Goal: Information Seeking & Learning: Learn about a topic

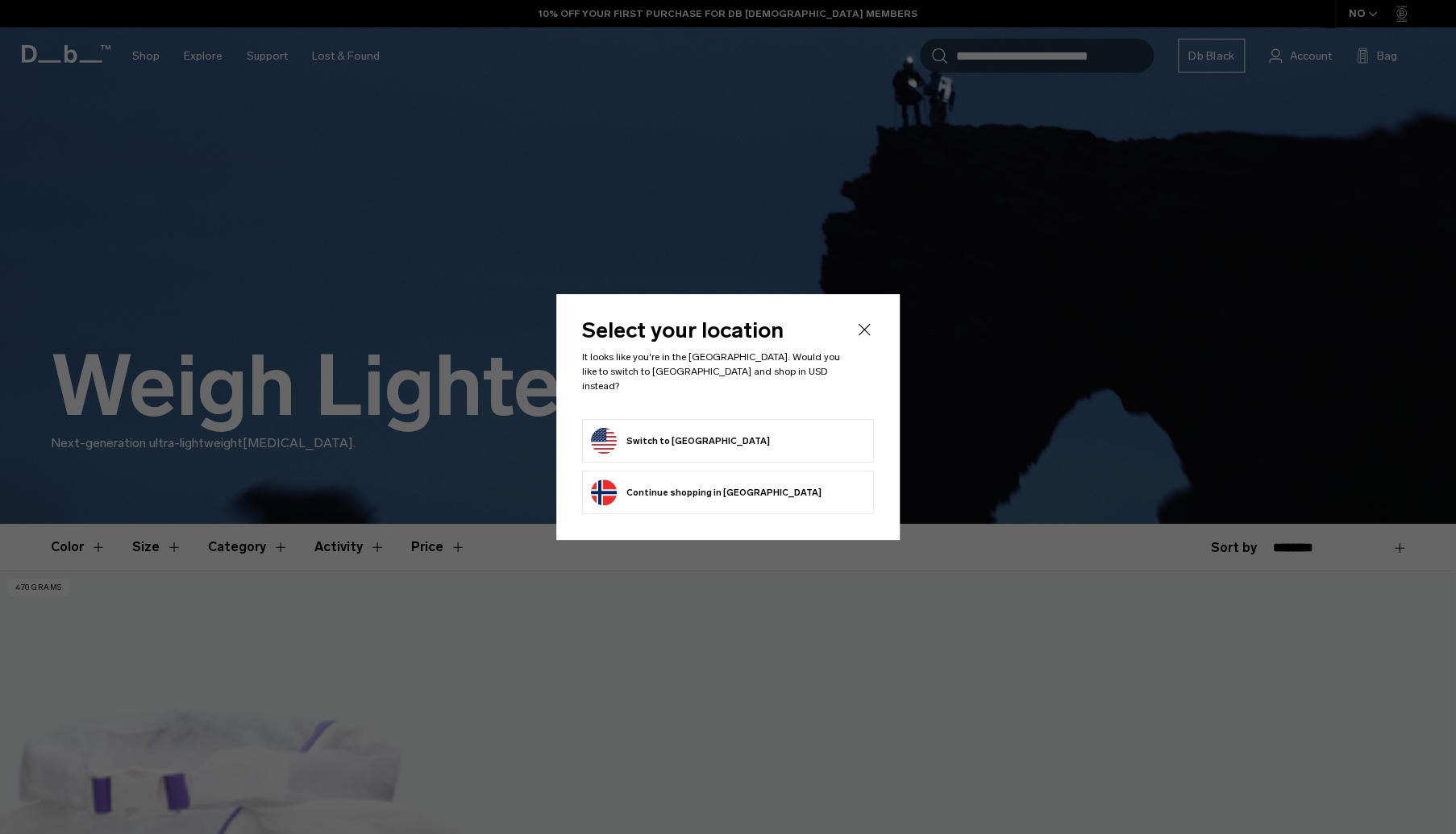
click at [627, 431] on button "Switch to United States" at bounding box center [680, 441] width 179 height 26
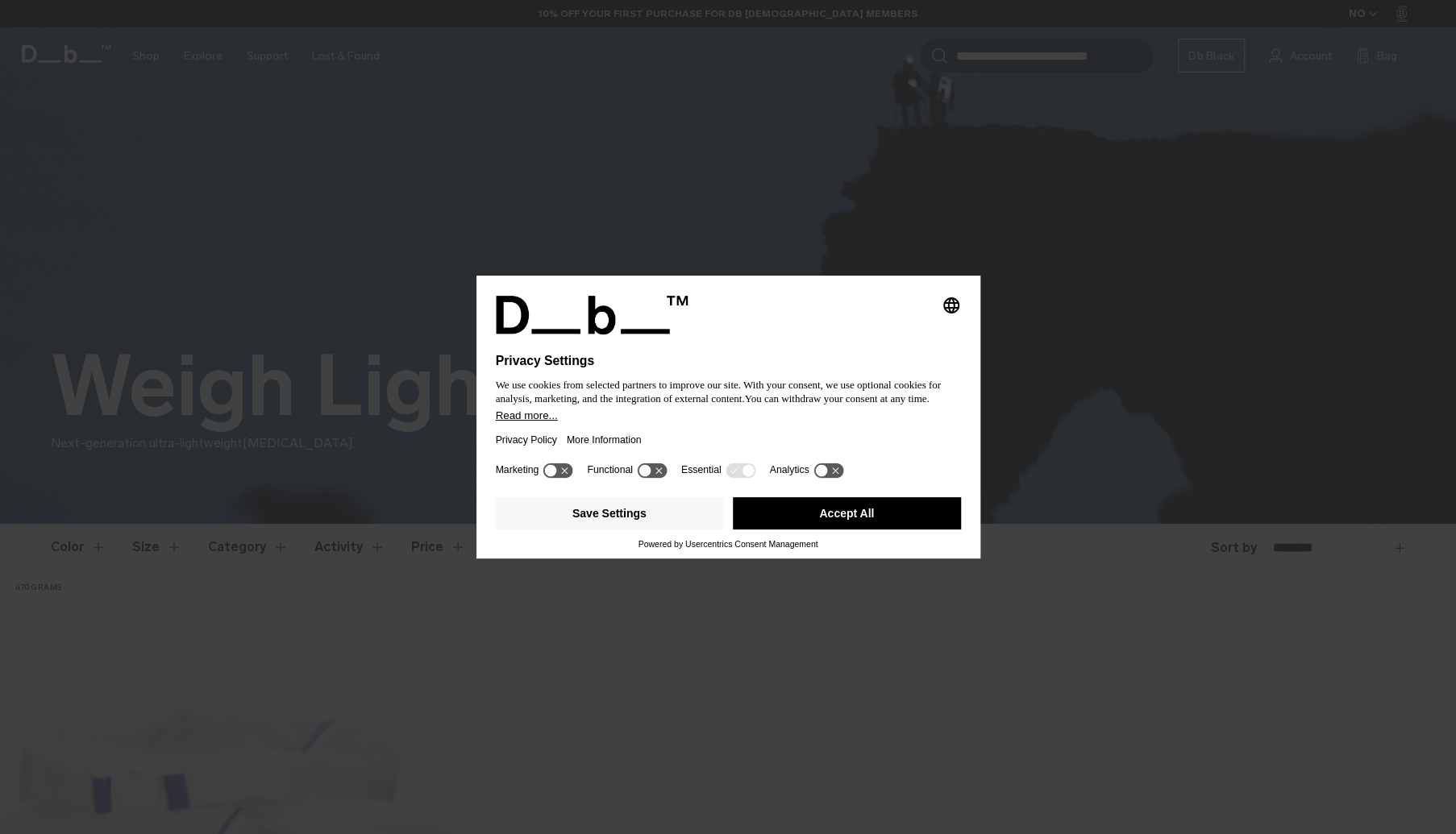
click at [877, 510] on button "Accept All" at bounding box center [846, 513] width 228 height 33
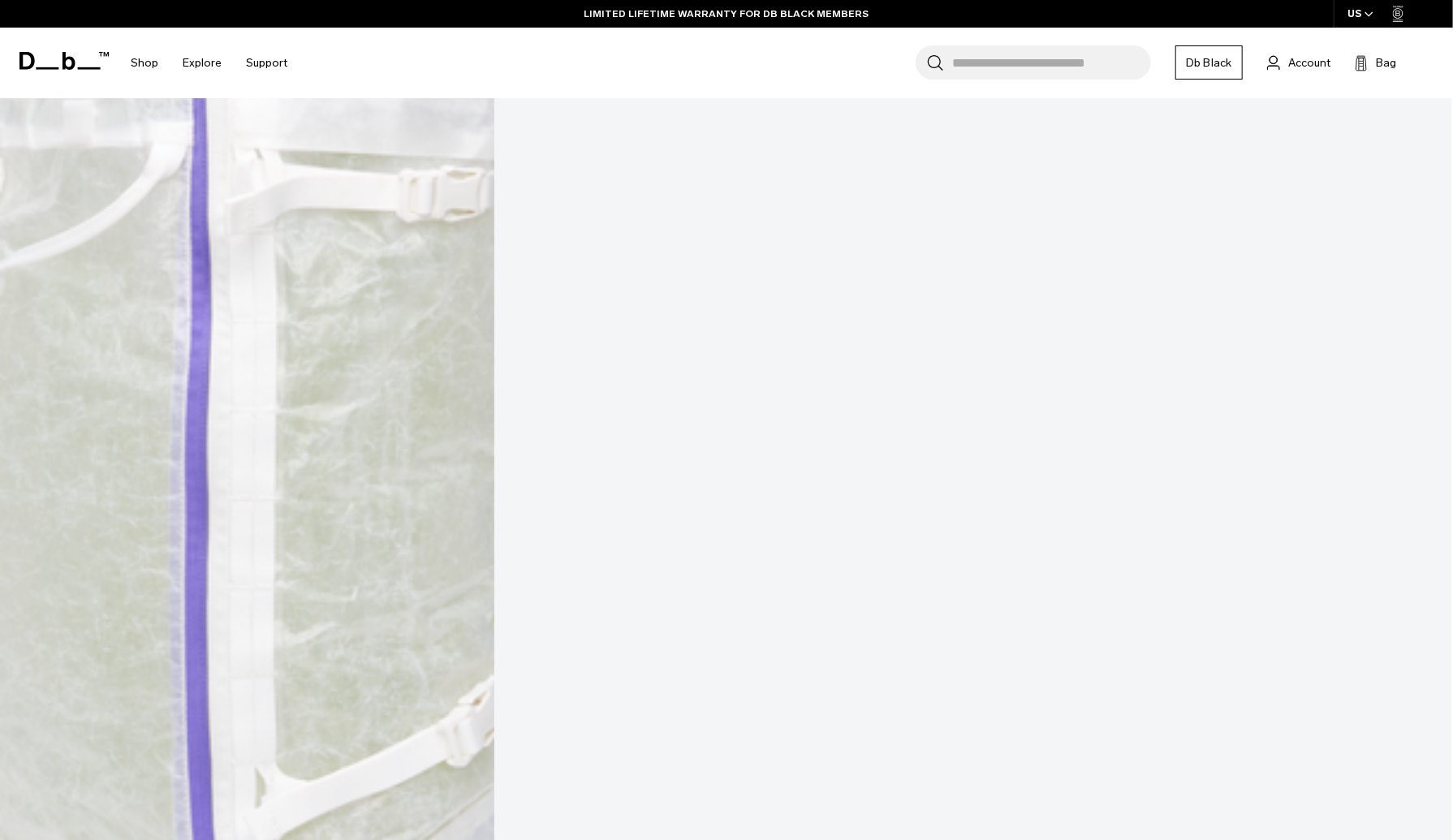
scroll to position [872, 0]
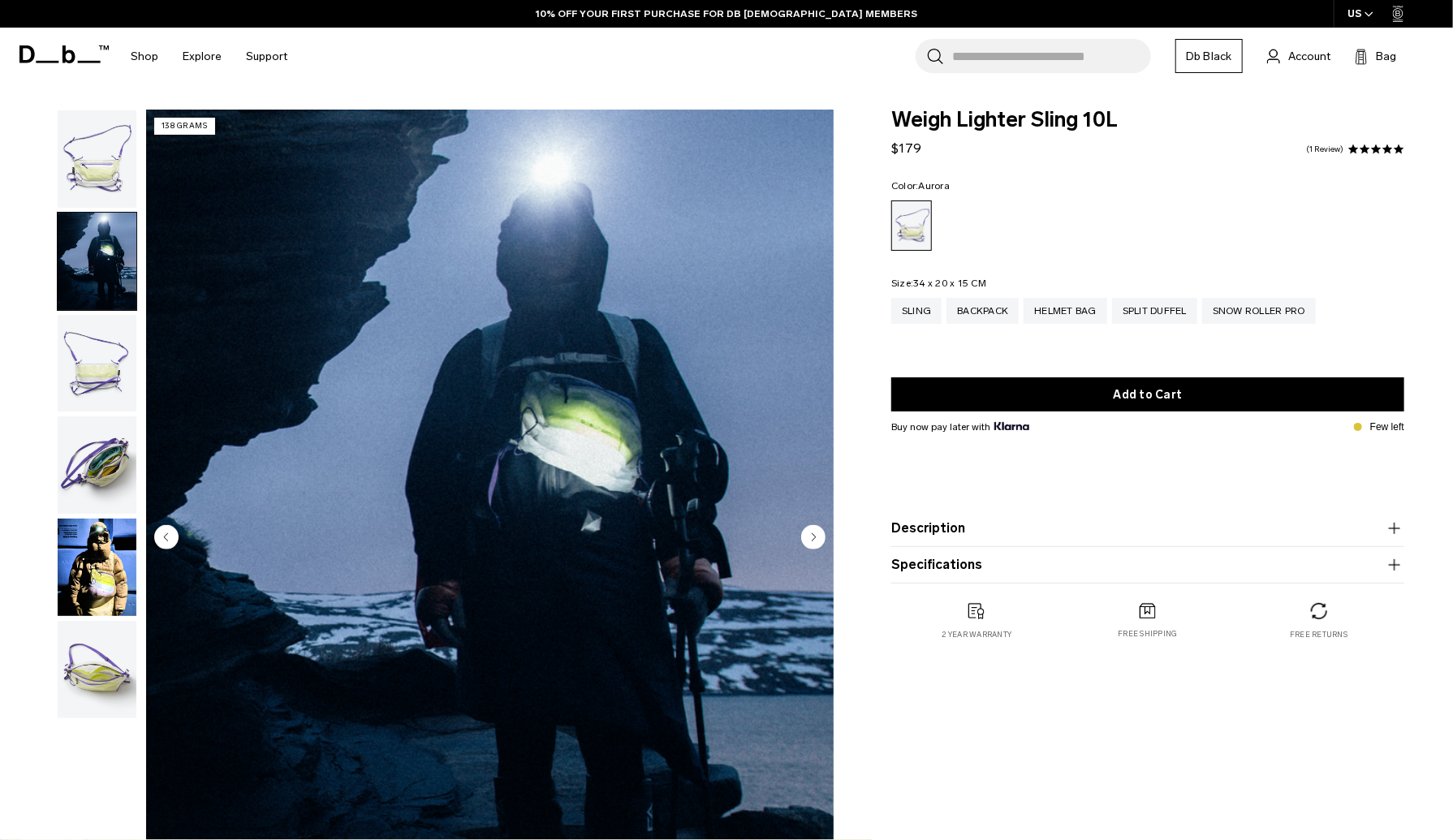
click at [84, 470] on img "button" at bounding box center [97, 466] width 79 height 98
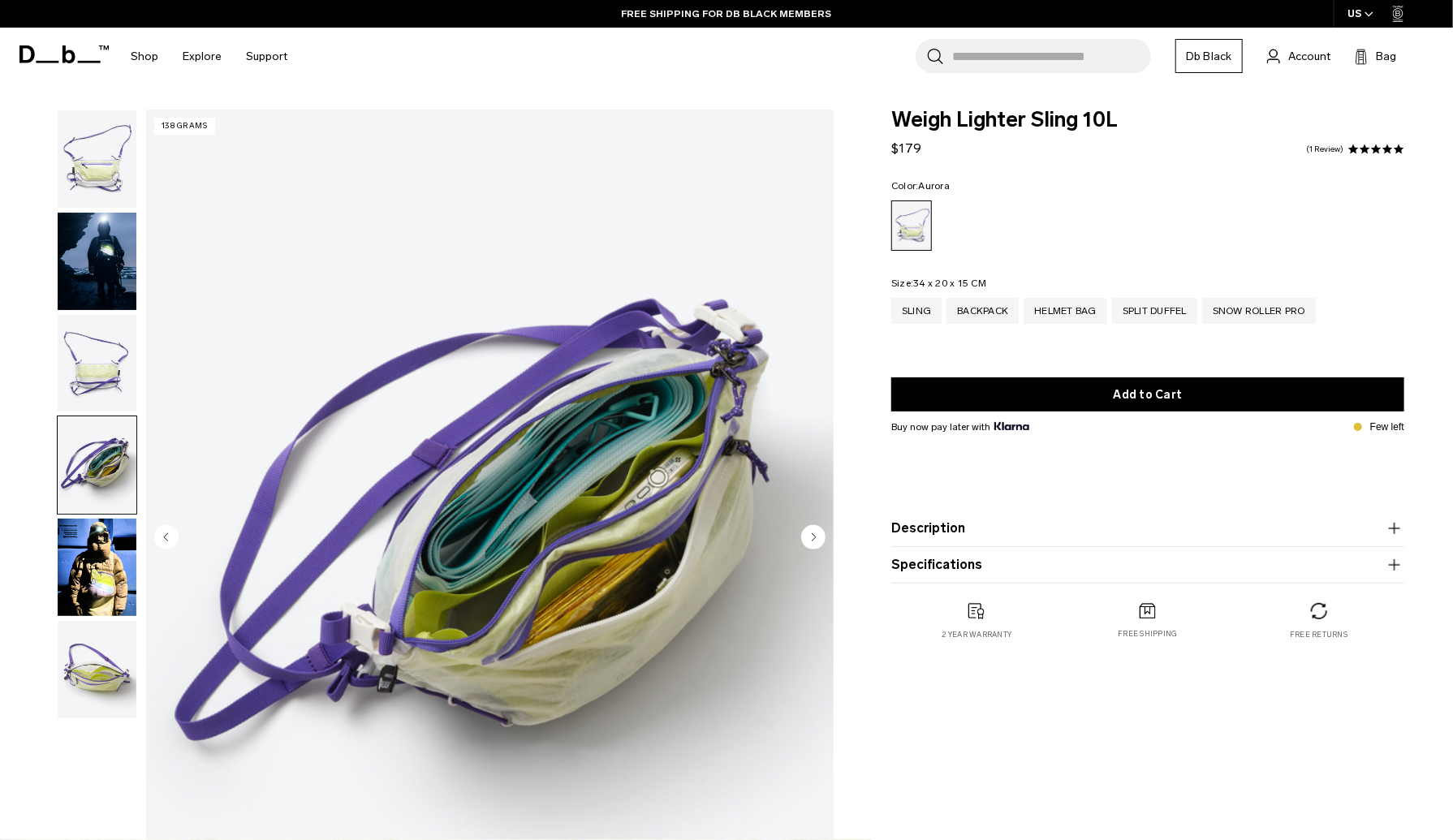
click at [100, 604] on img "button" at bounding box center [97, 568] width 79 height 98
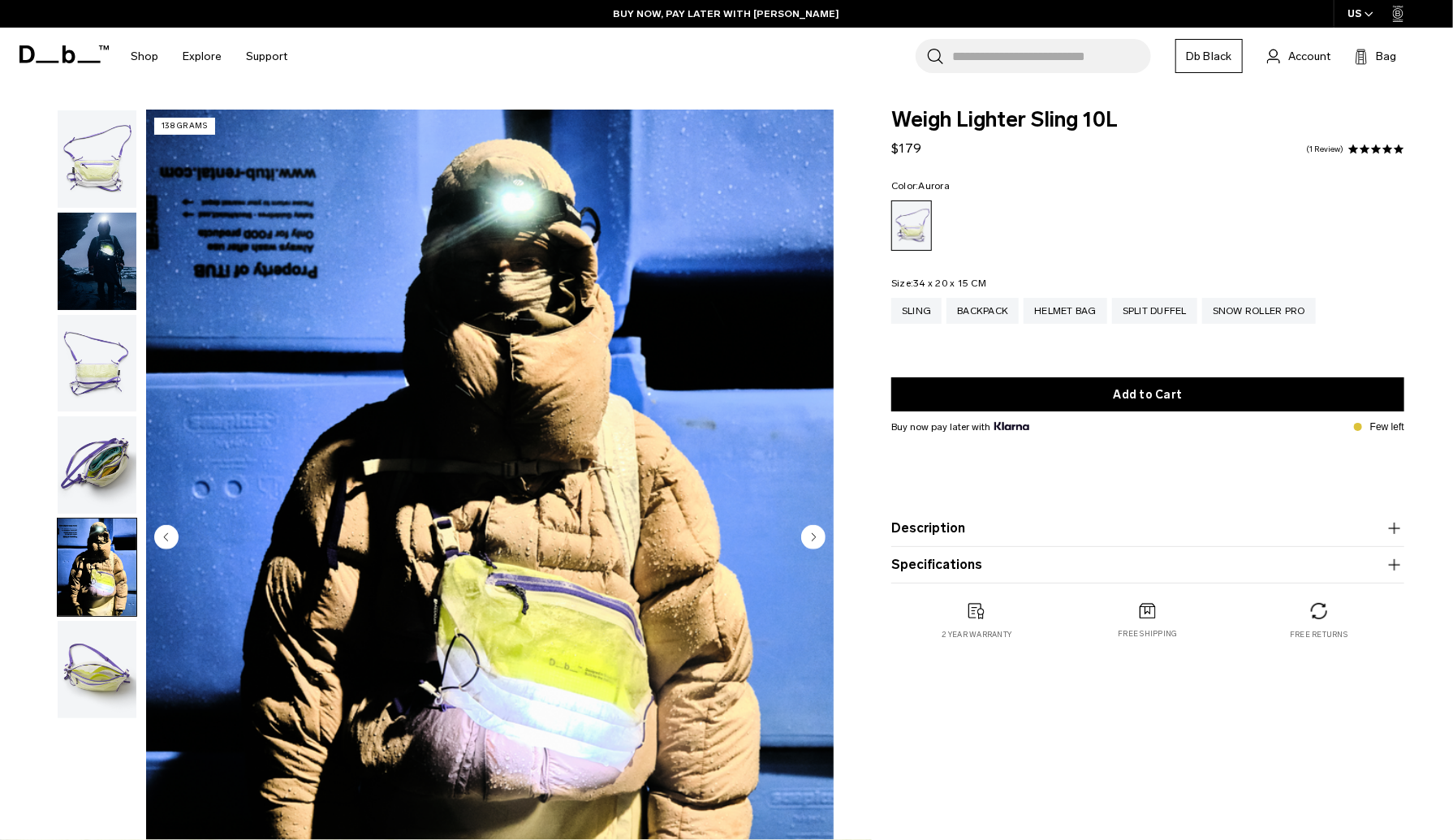
click at [90, 147] on img "button" at bounding box center [97, 160] width 79 height 98
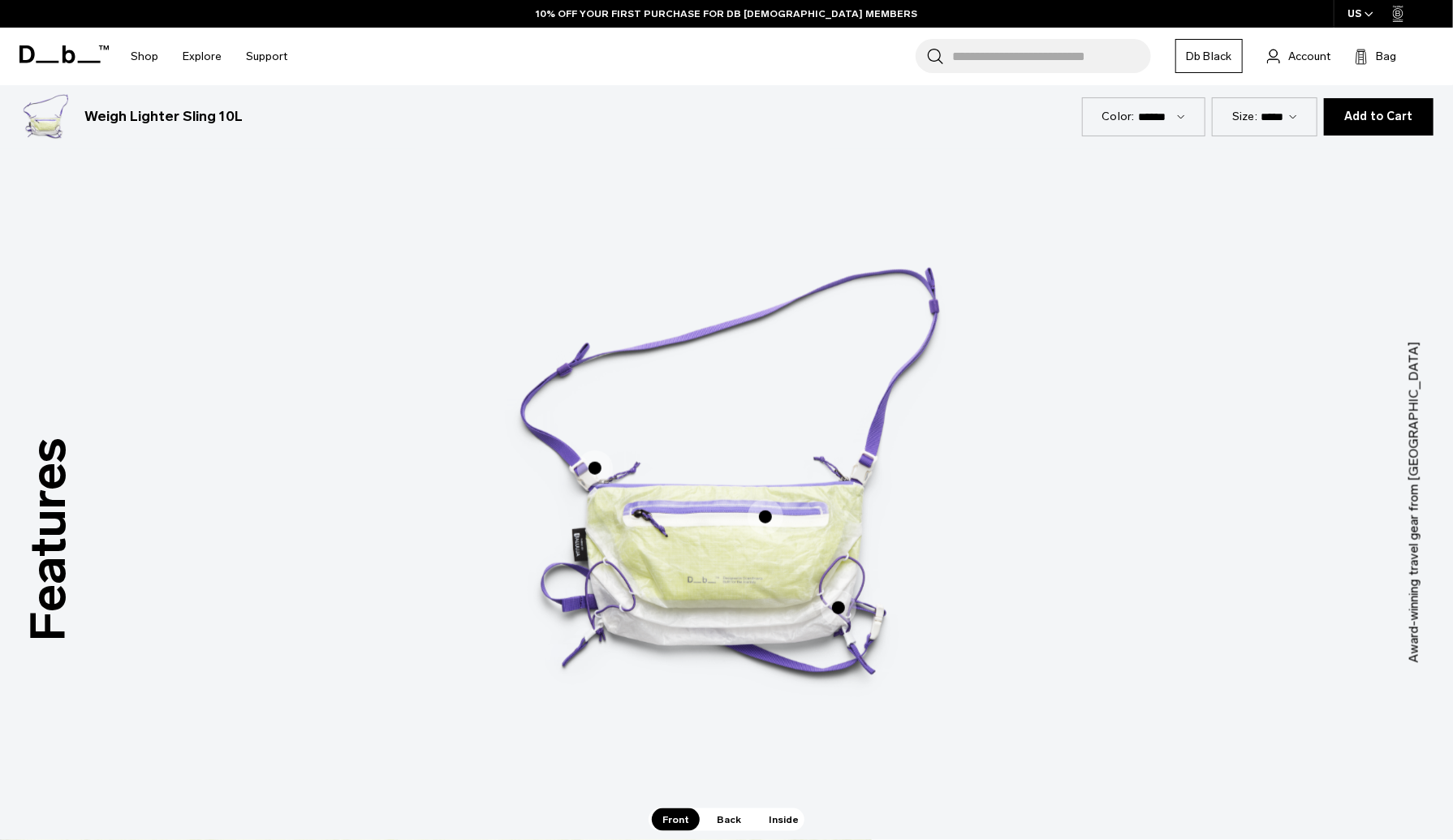
scroll to position [910, 0]
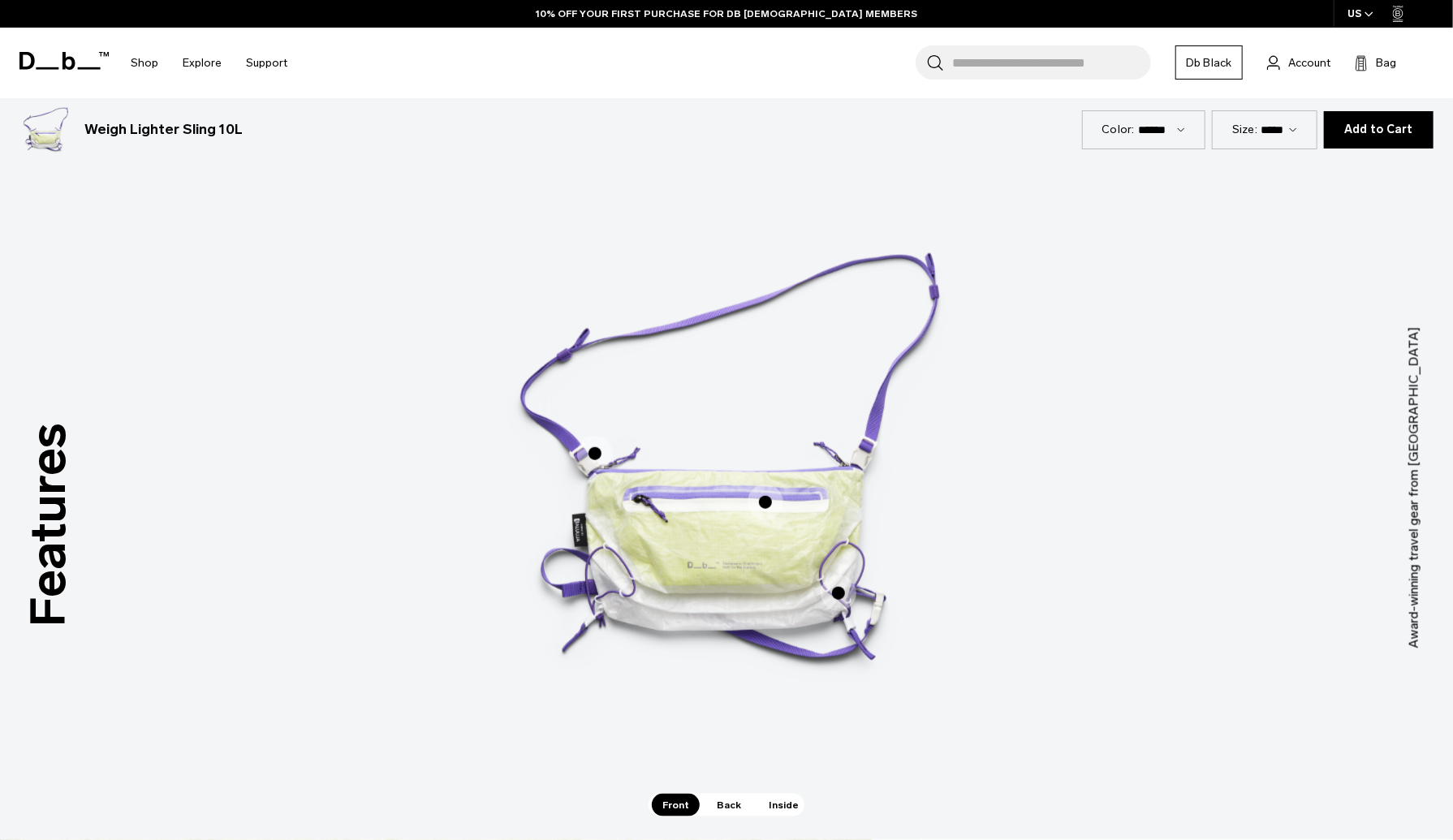
click at [719, 797] on span "Back" at bounding box center [729, 805] width 45 height 23
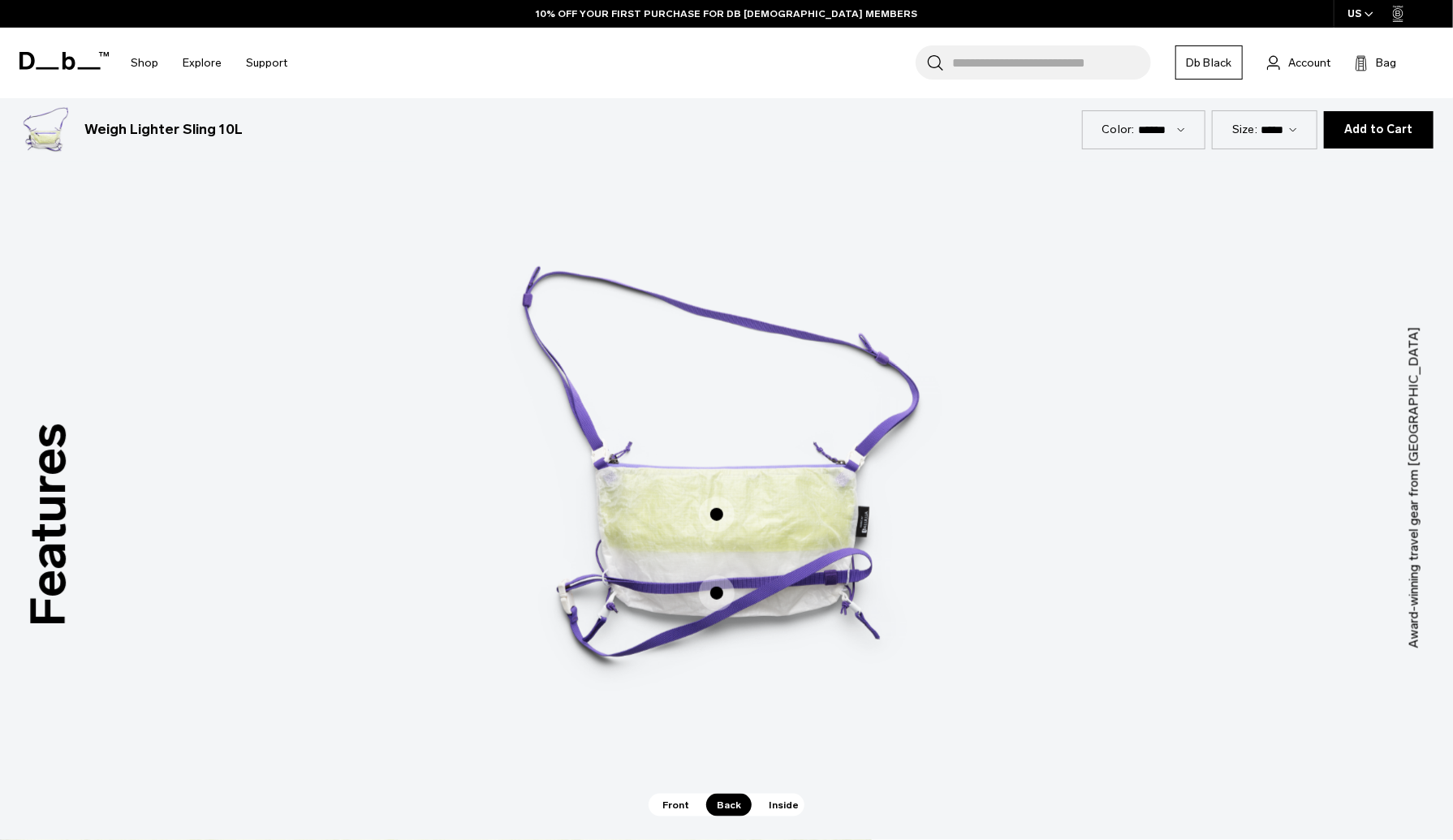
click at [776, 810] on span "Inside" at bounding box center [784, 805] width 51 height 23
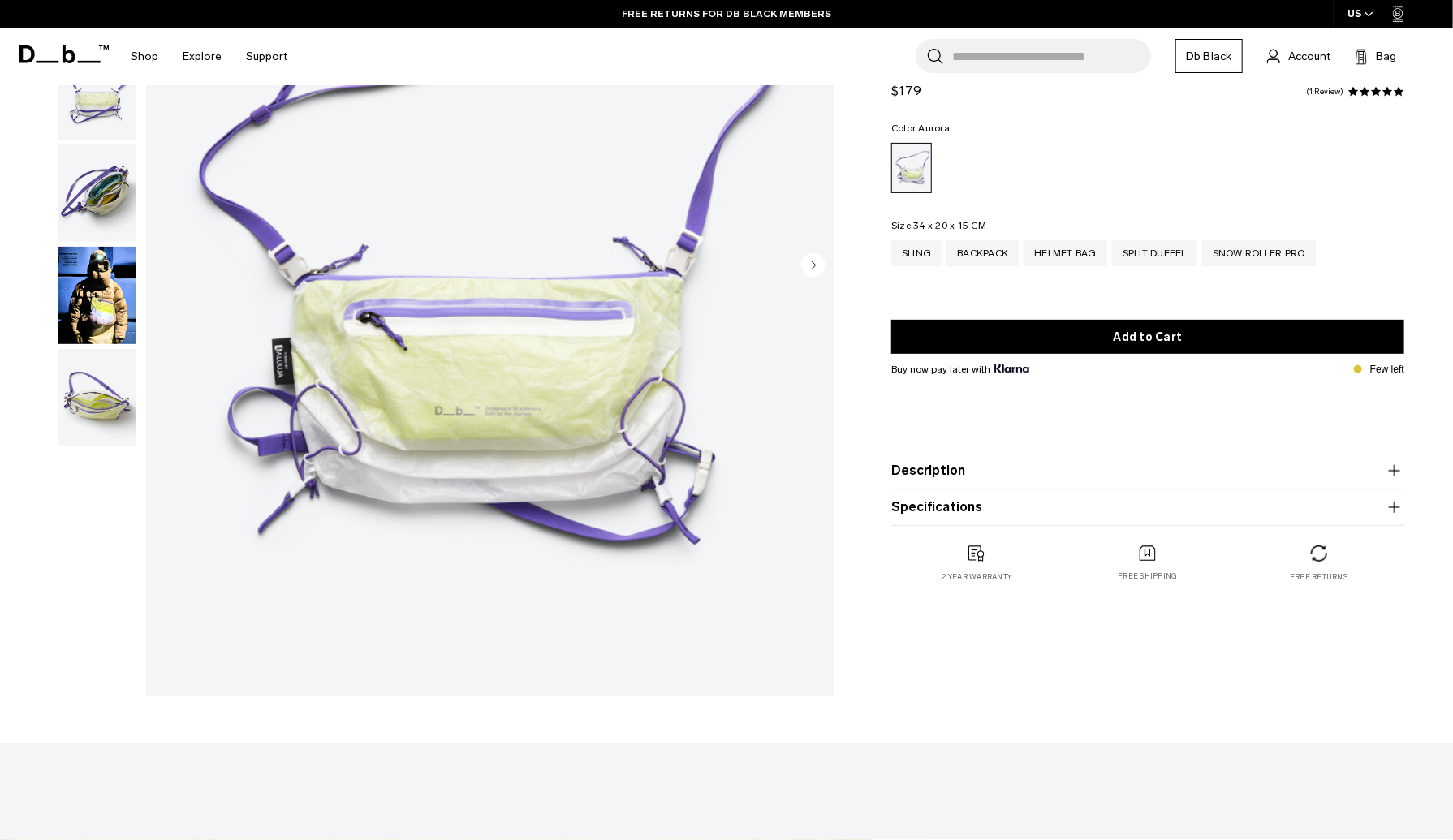
scroll to position [253, 0]
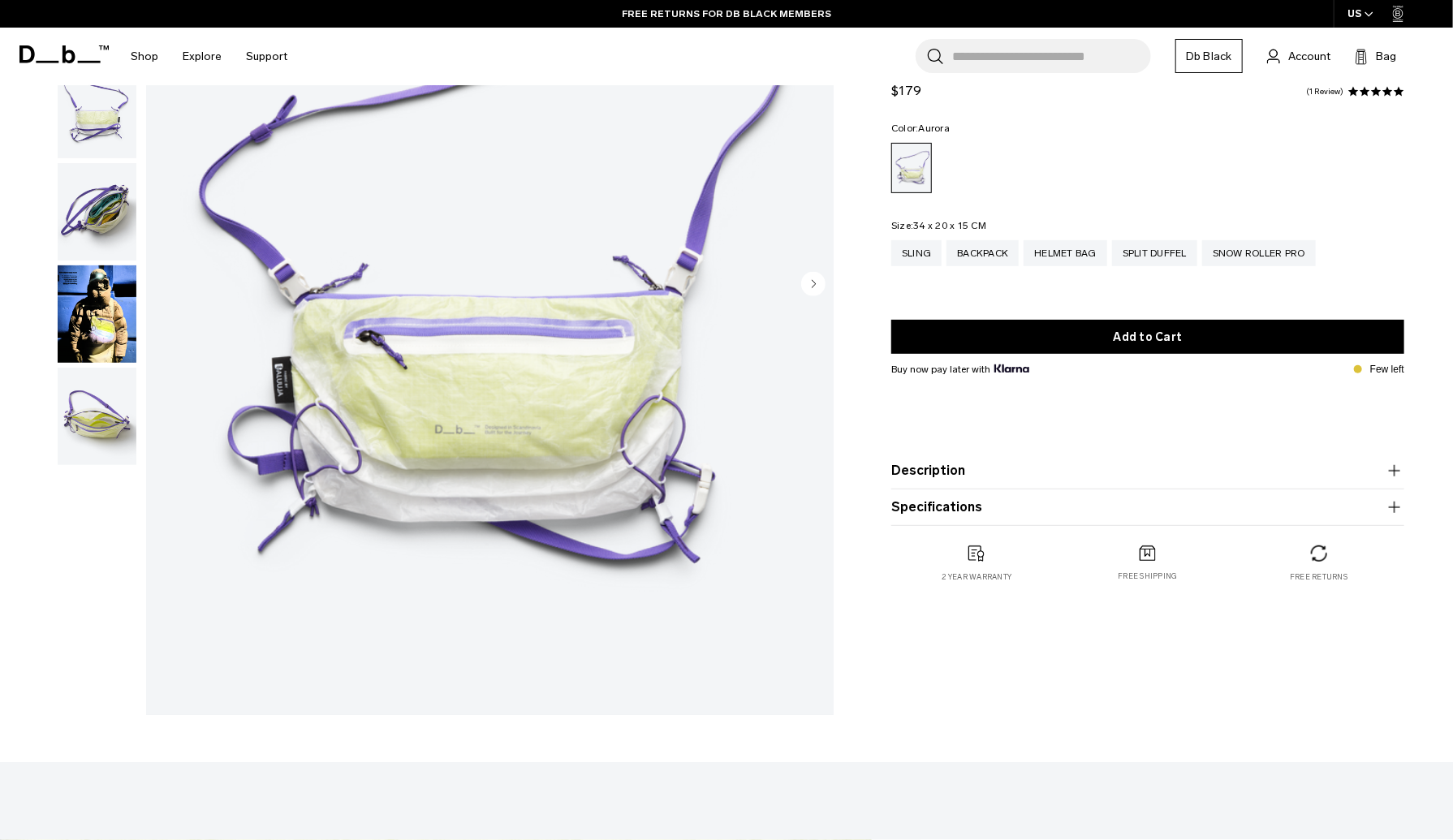
click at [926, 471] on button "Description" at bounding box center [1148, 470] width 513 height 20
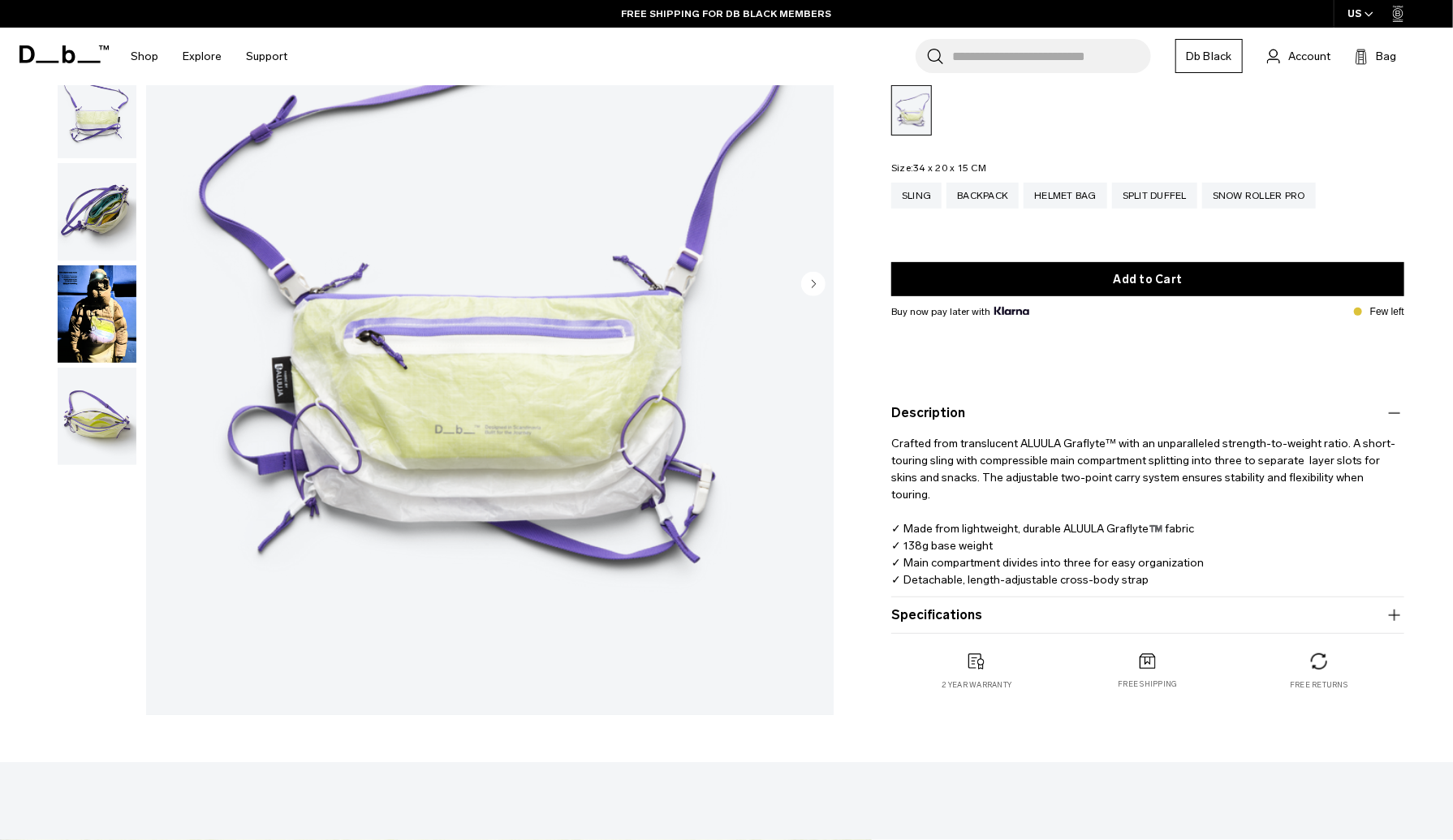
click at [944, 620] on button "Specifications" at bounding box center [1148, 615] width 513 height 20
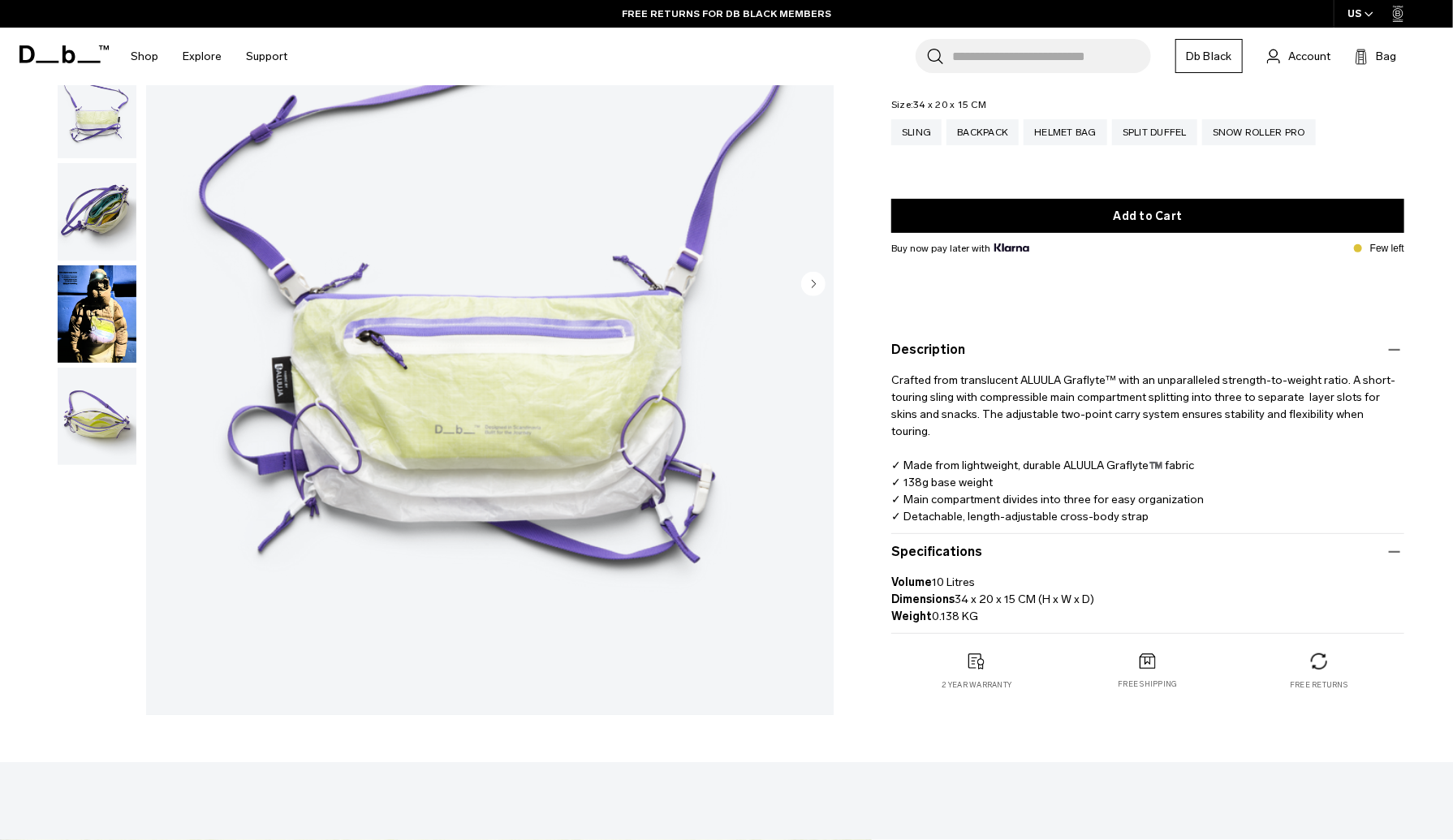
click at [91, 329] on img "button" at bounding box center [97, 314] width 79 height 98
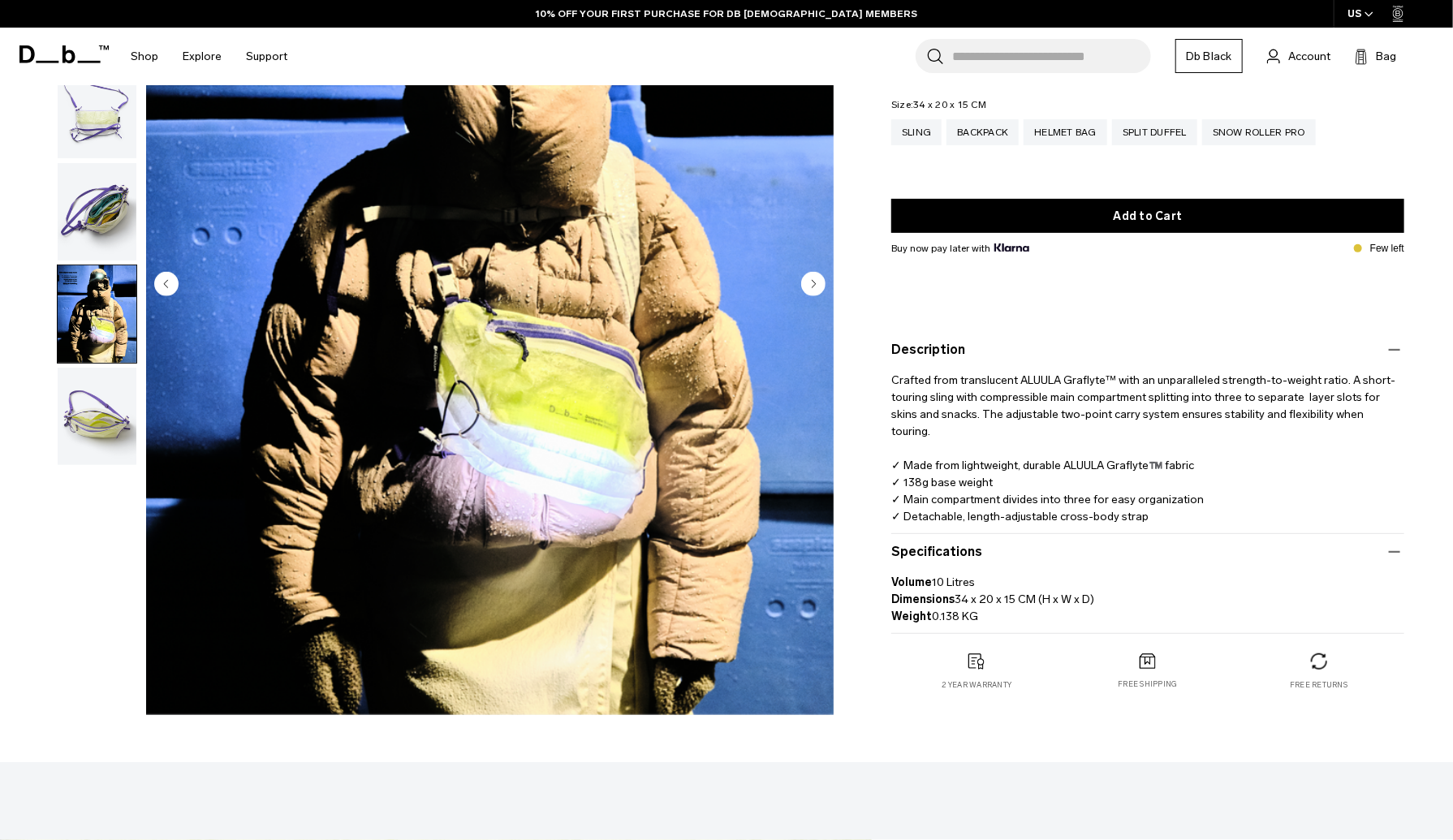
click at [91, 125] on img "button" at bounding box center [97, 111] width 79 height 98
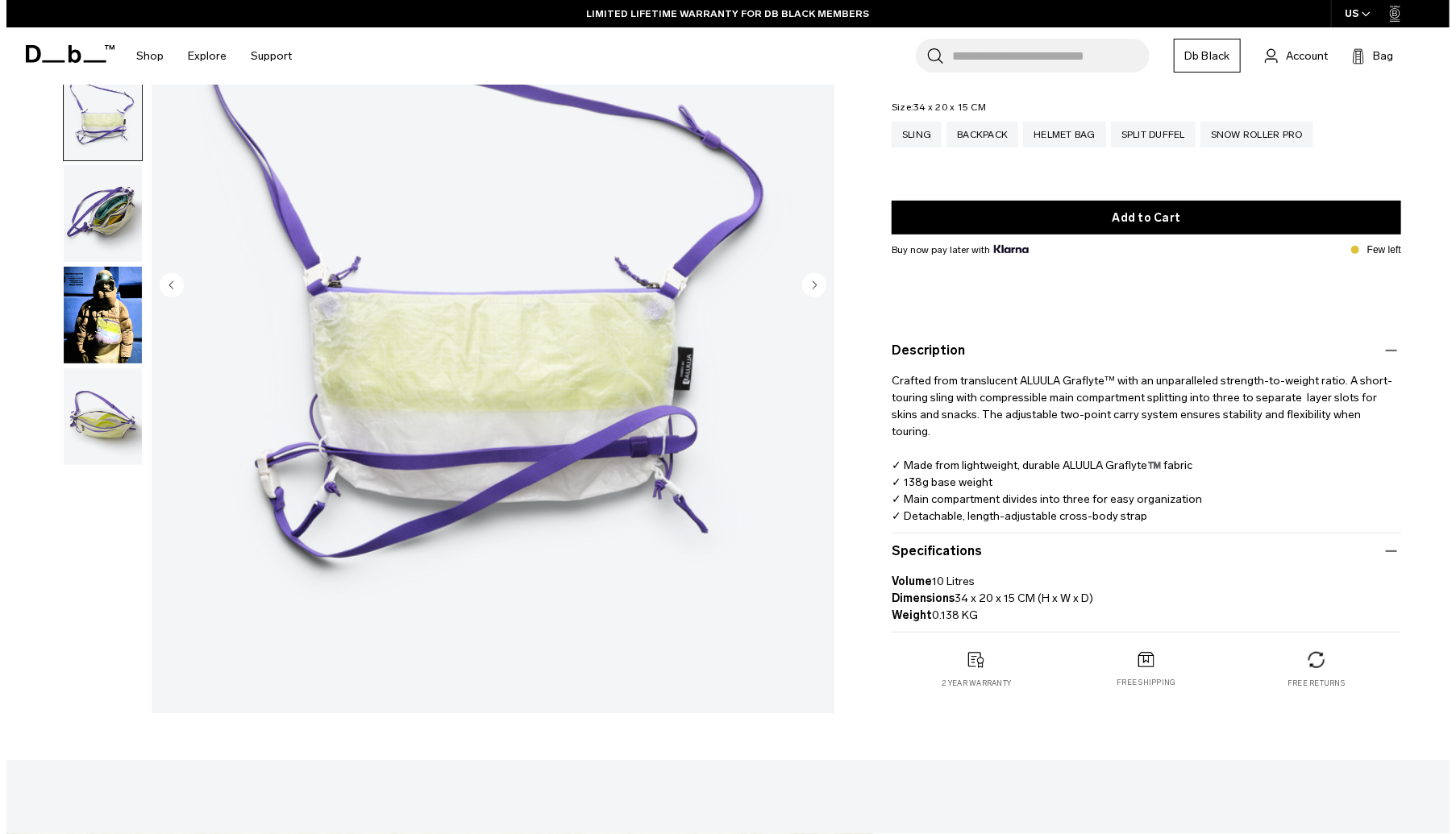
scroll to position [0, 0]
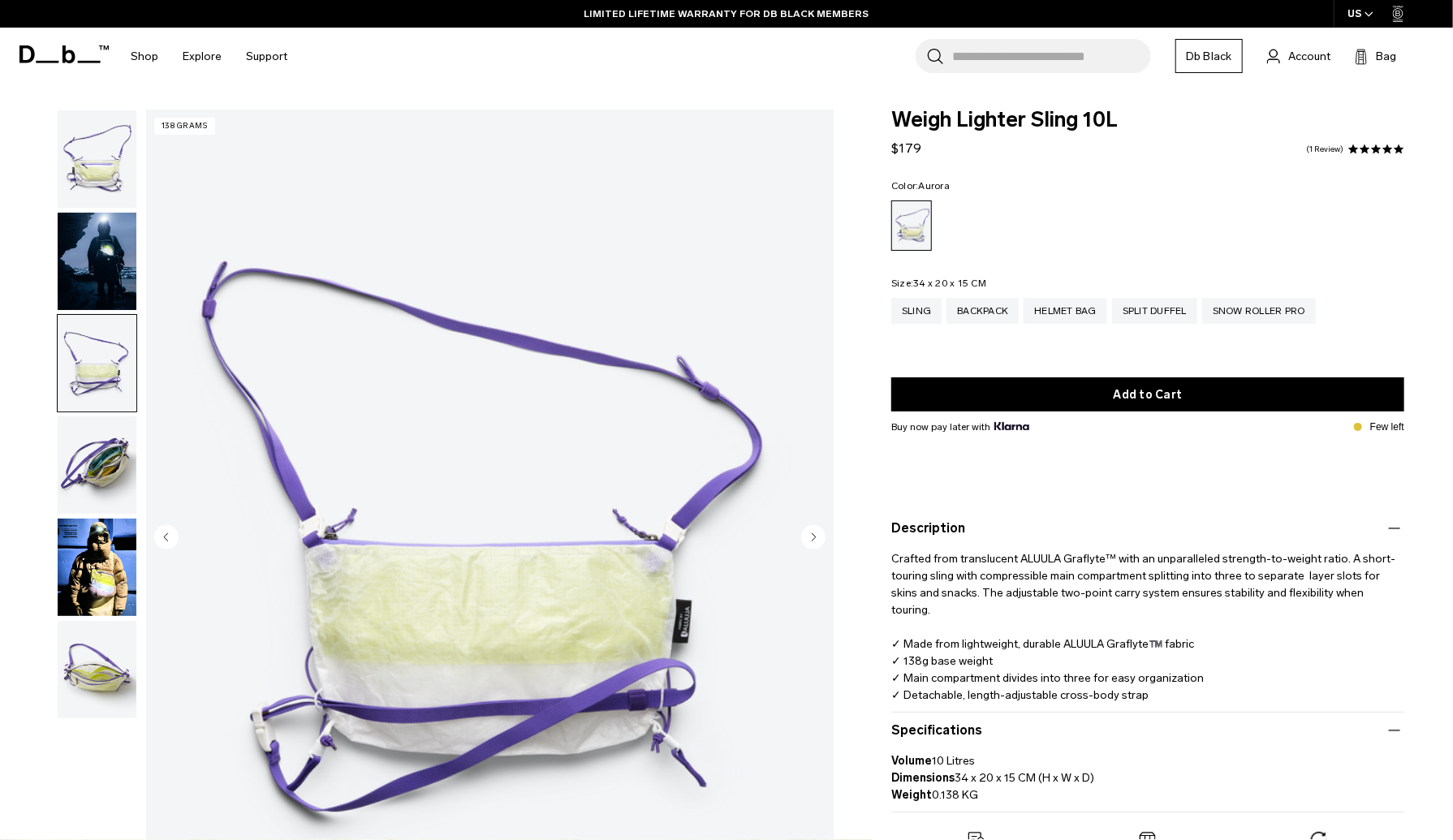
click at [94, 183] on img "button" at bounding box center [97, 160] width 79 height 98
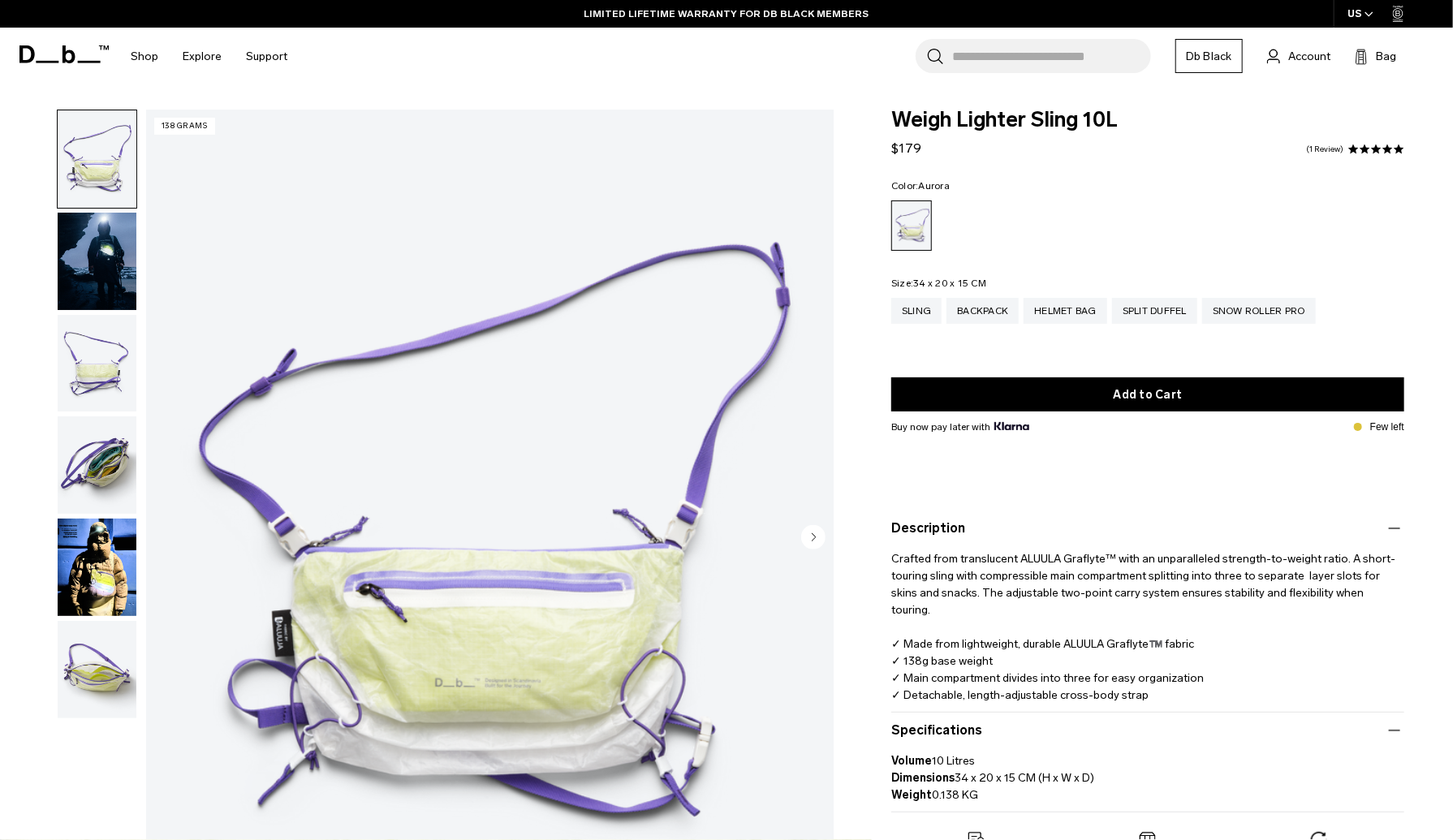
click at [788, 617] on img "1 / 6" at bounding box center [490, 539] width 688 height 859
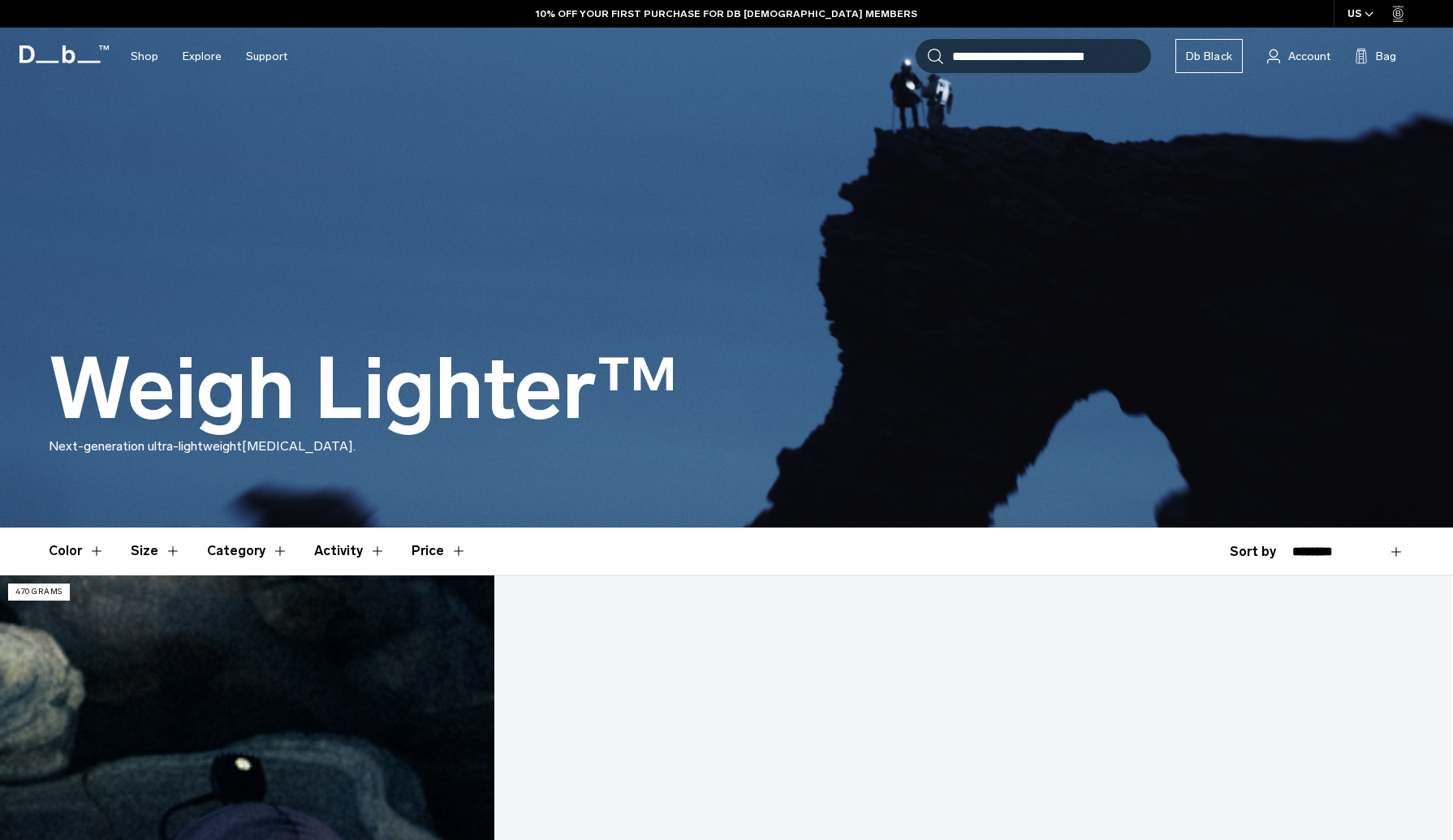
drag, startPoint x: 0, startPoint y: 0, endPoint x: 214, endPoint y: 346, distance: 406.8
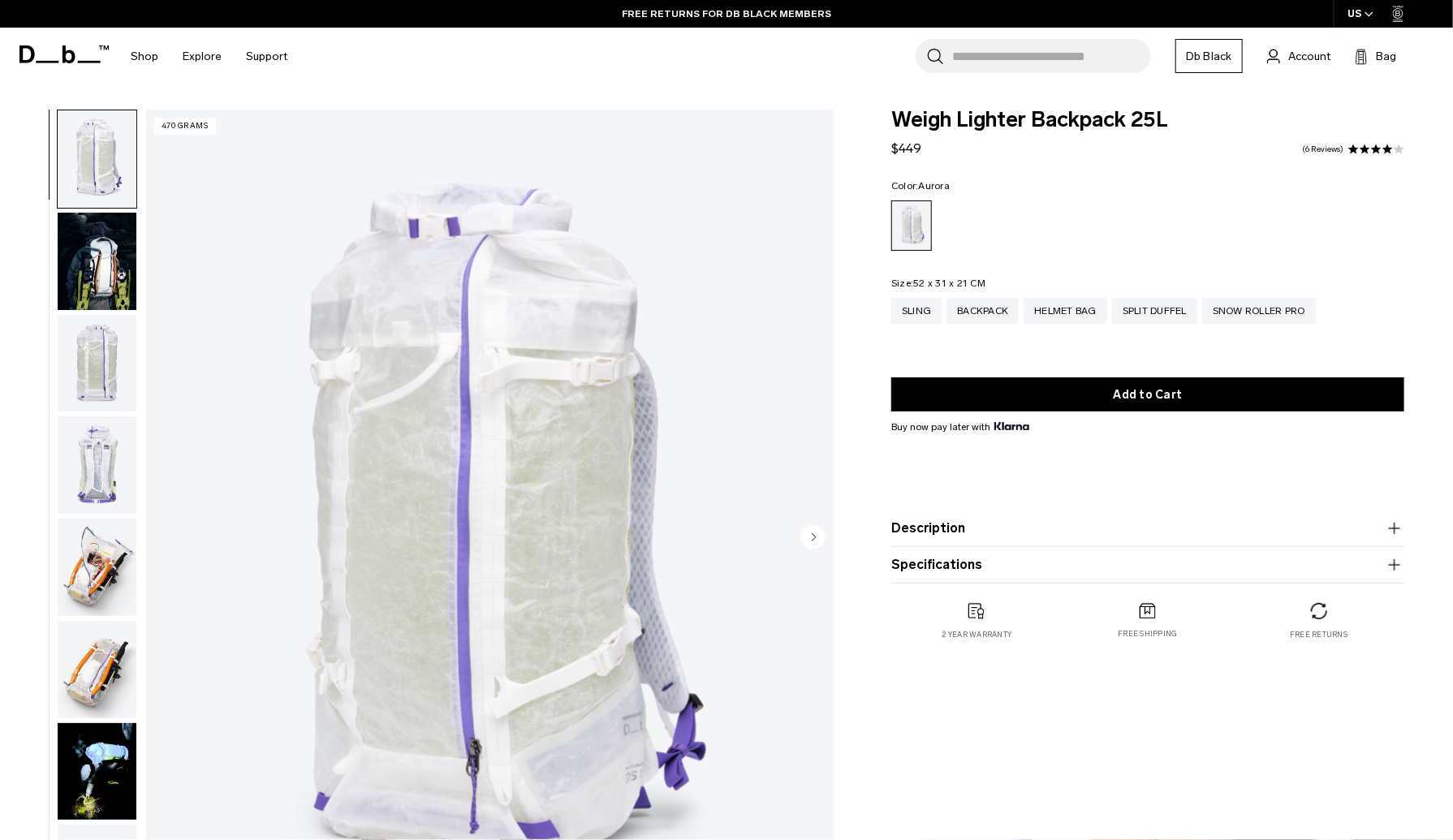
click at [809, 534] on circle "Next slide" at bounding box center [814, 538] width 24 height 24
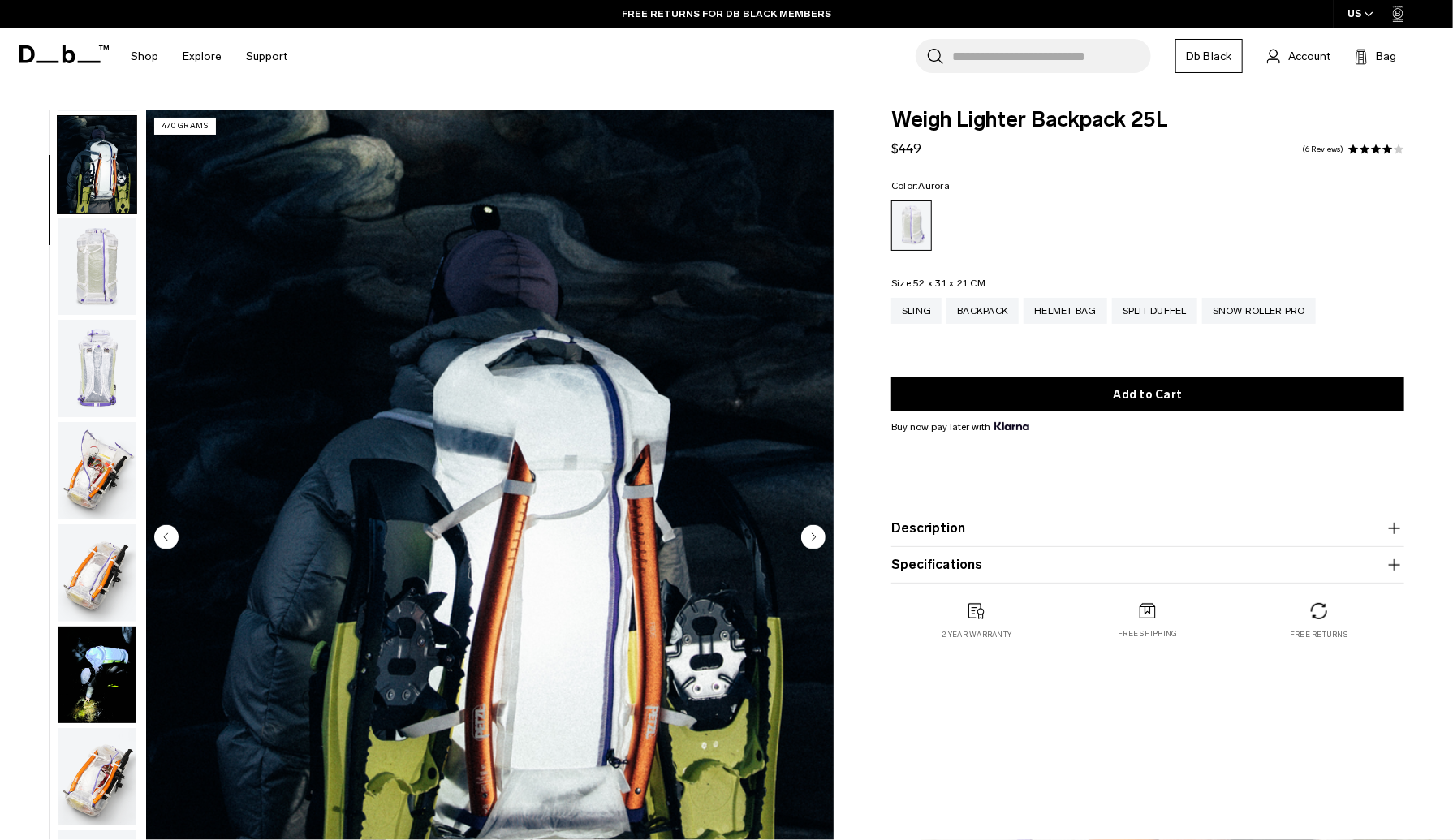
scroll to position [102, 0]
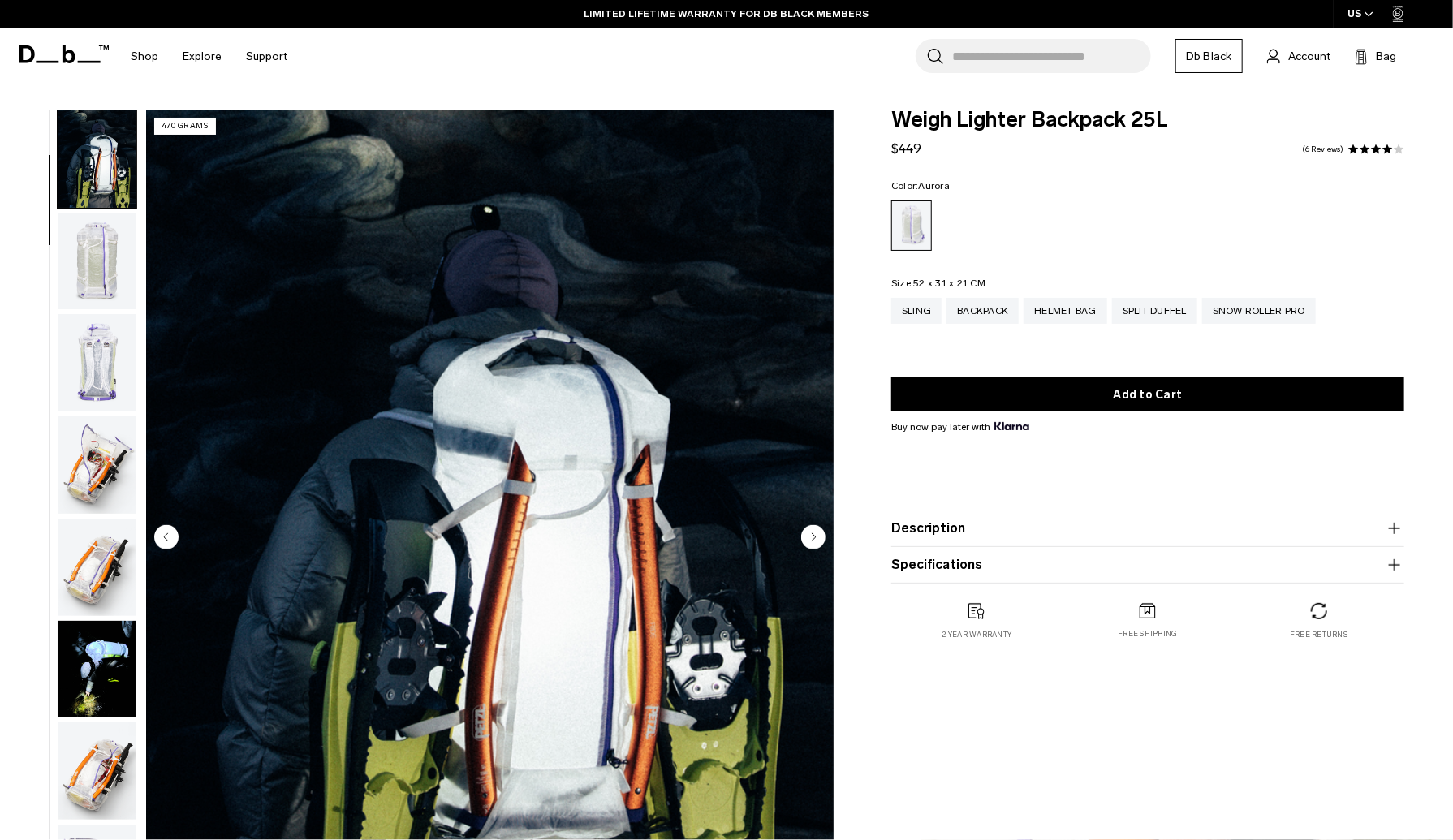
click at [809, 538] on circle "Next slide" at bounding box center [814, 538] width 24 height 24
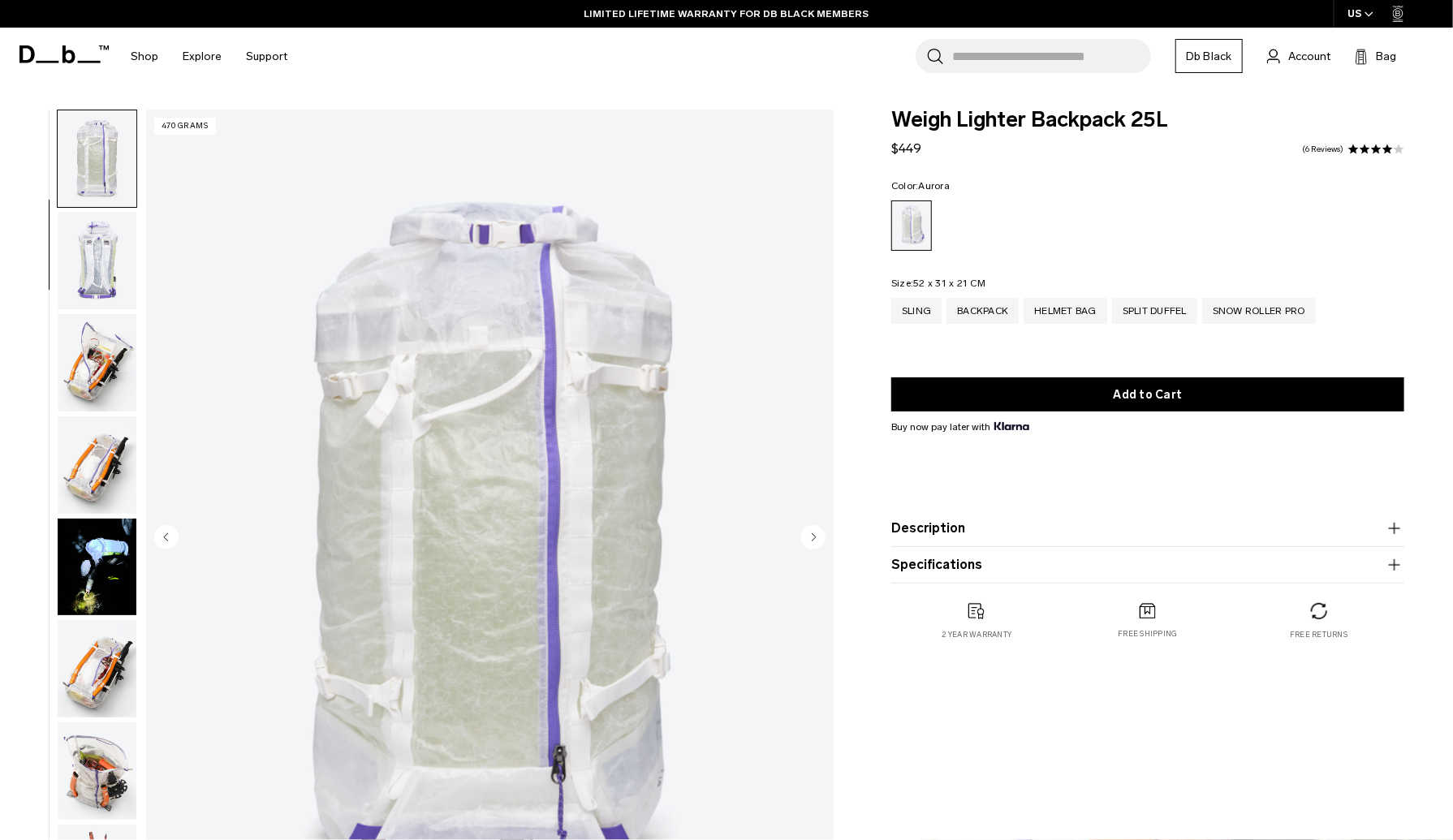
click at [809, 538] on circle "Next slide" at bounding box center [814, 538] width 24 height 24
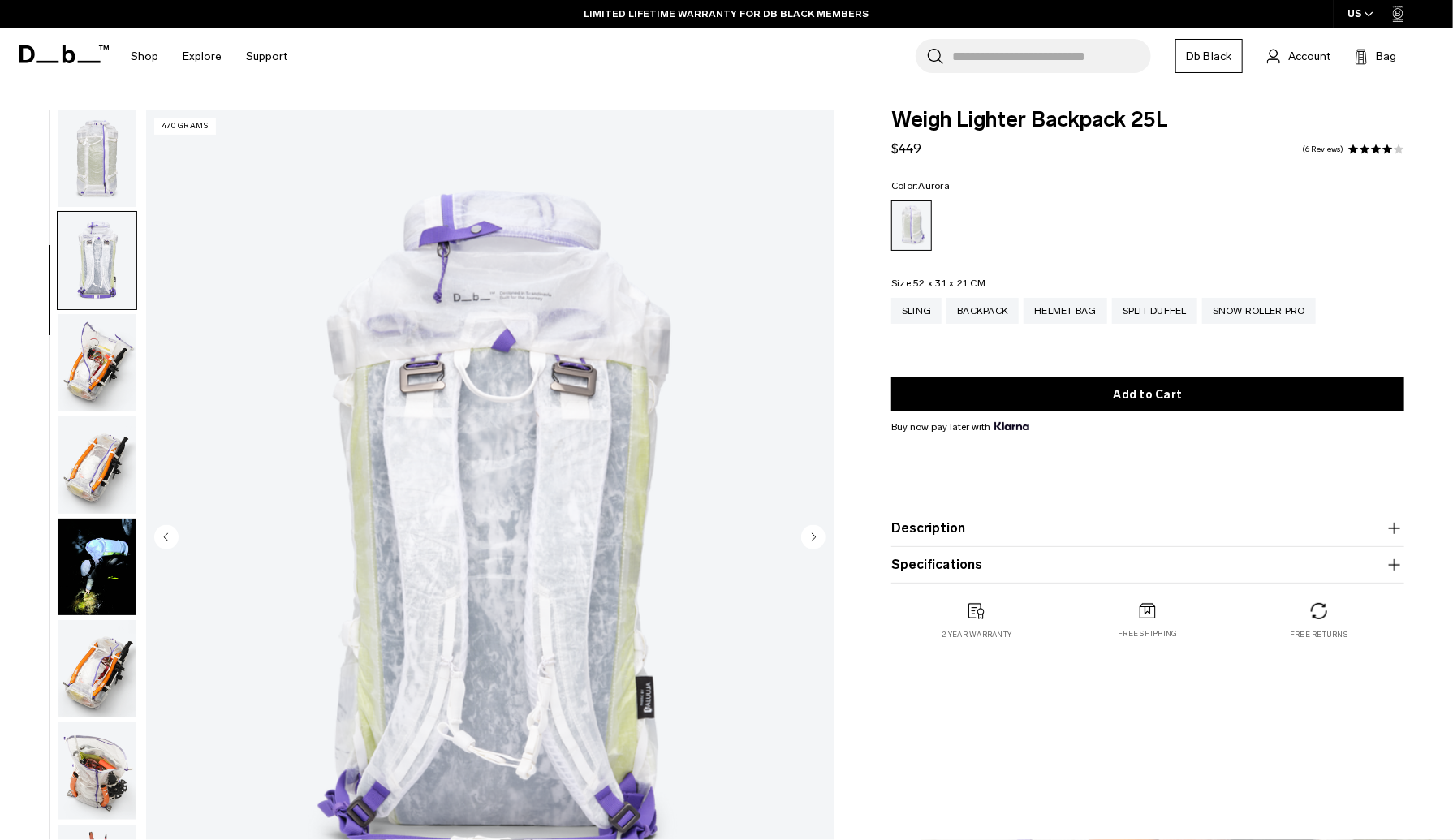
scroll to position [307, 0]
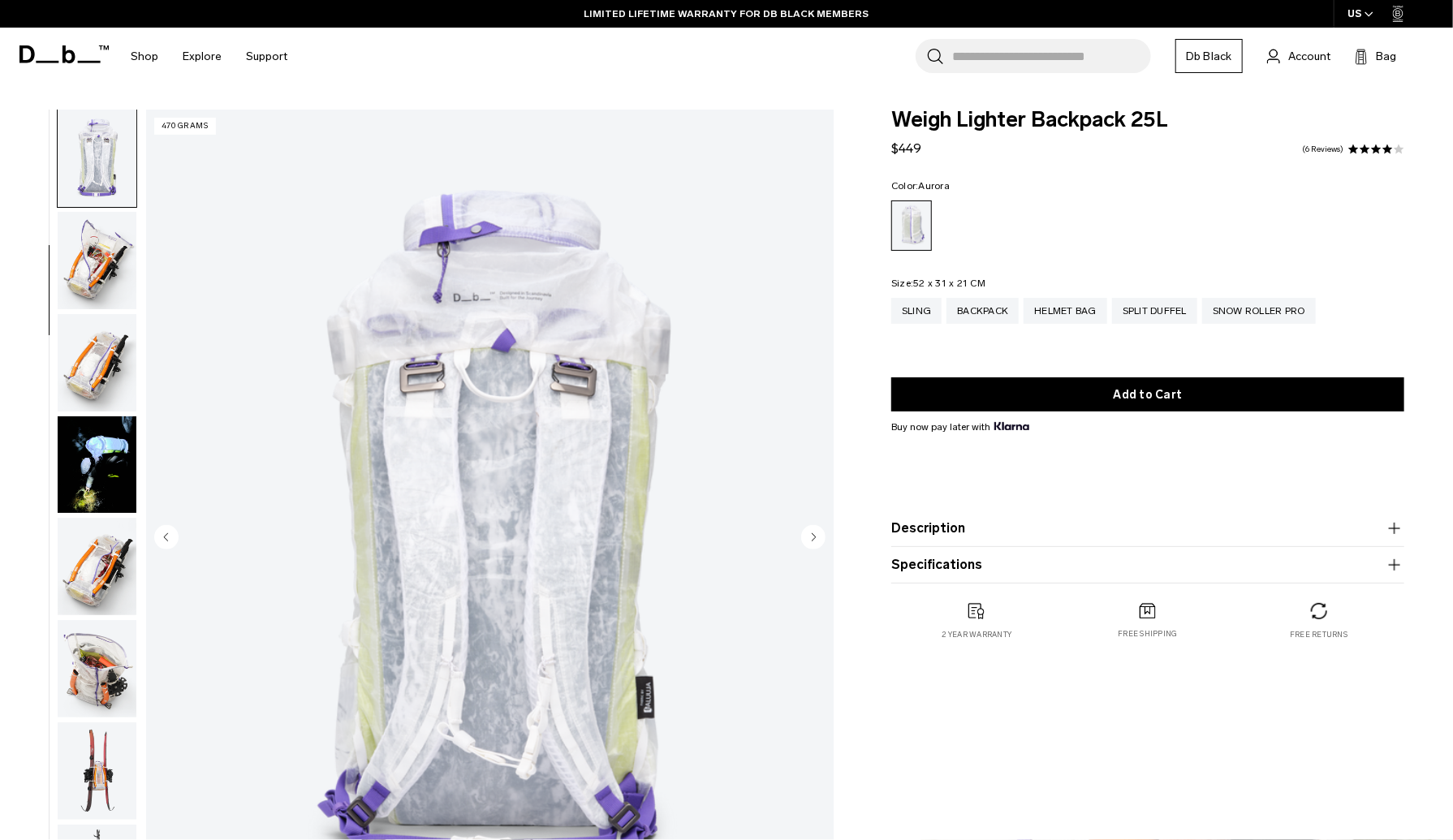
click at [809, 538] on circle "Next slide" at bounding box center [814, 538] width 24 height 24
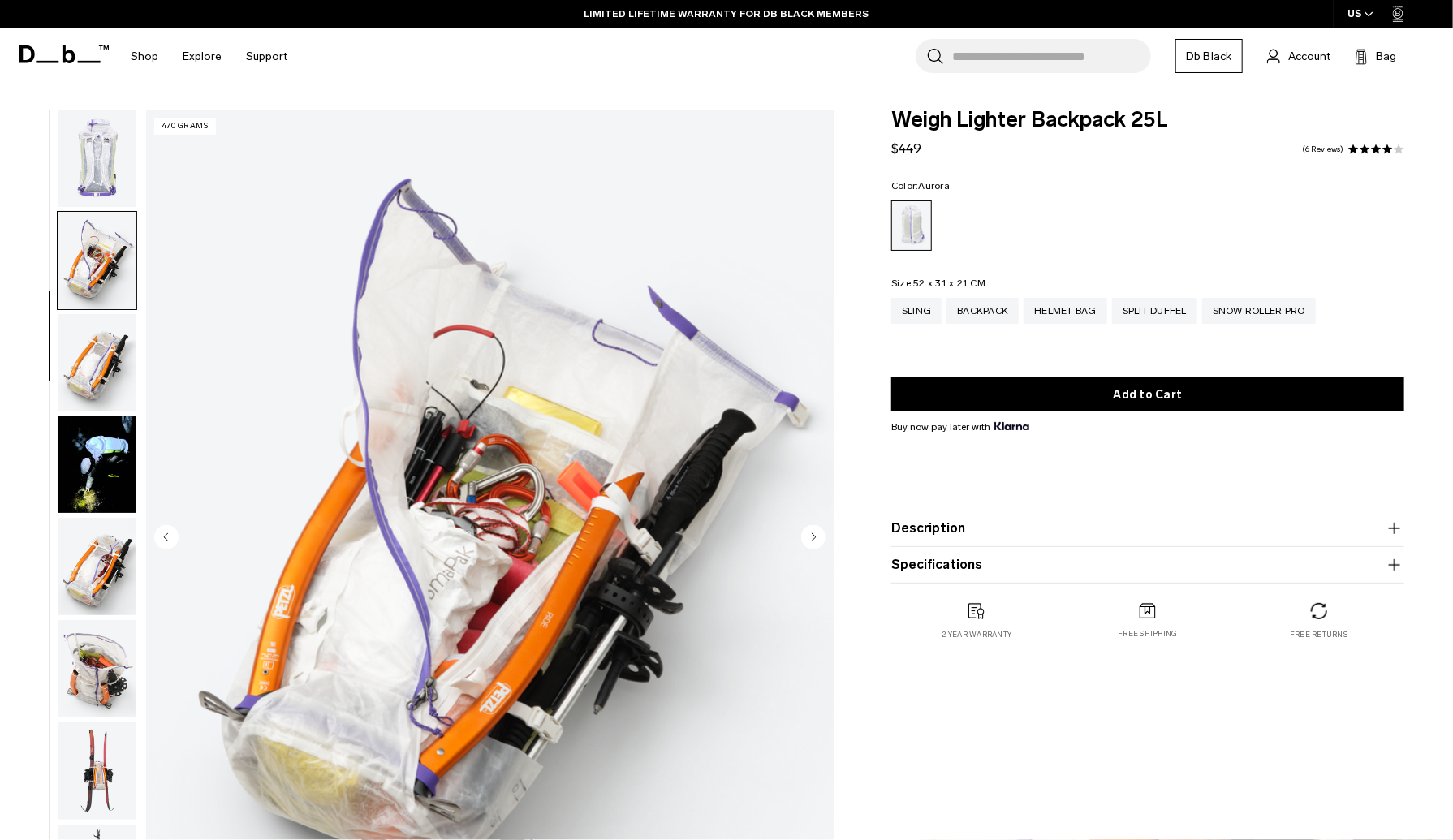
scroll to position [409, 0]
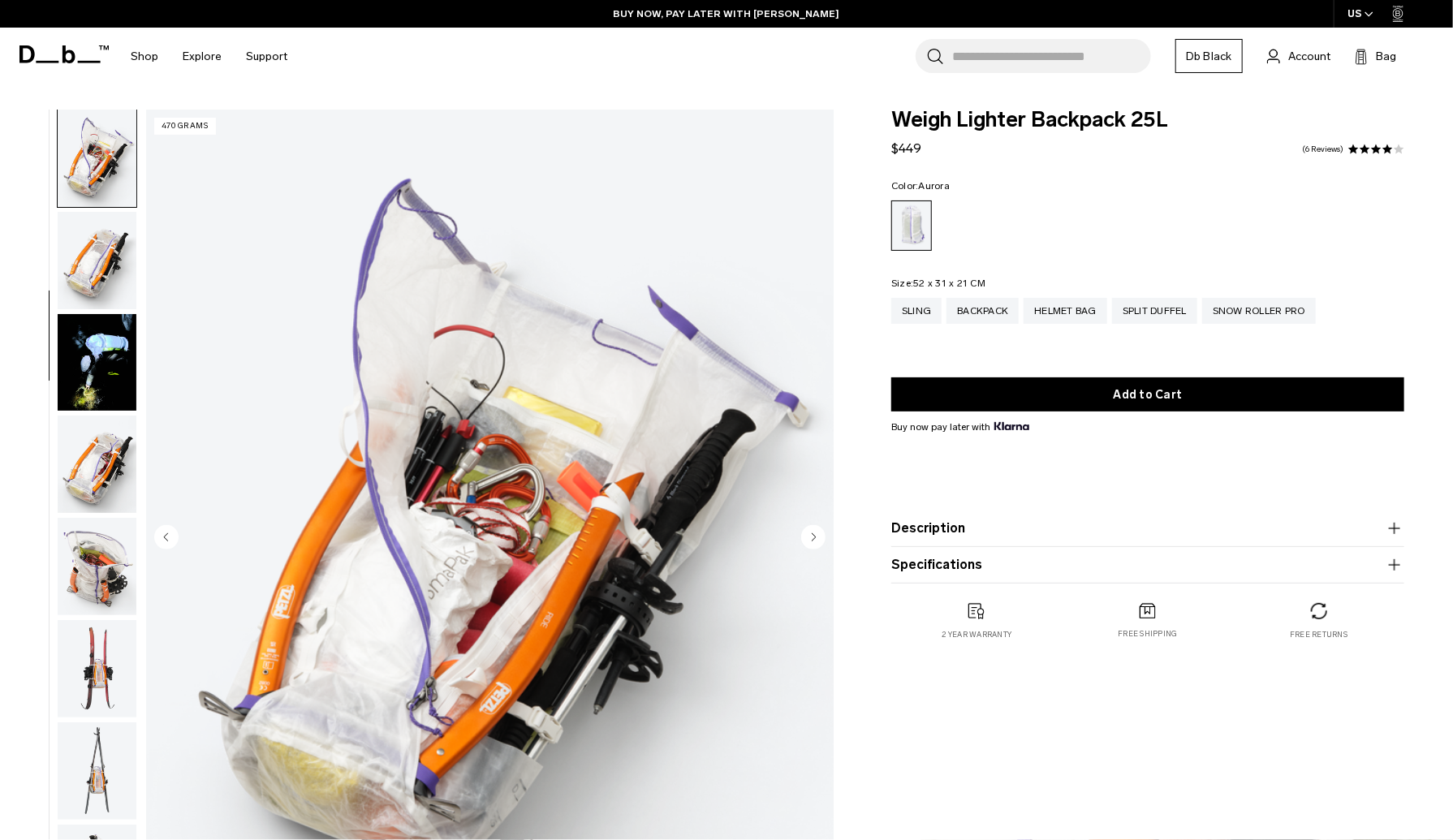
click at [809, 538] on circle "Next slide" at bounding box center [814, 538] width 24 height 24
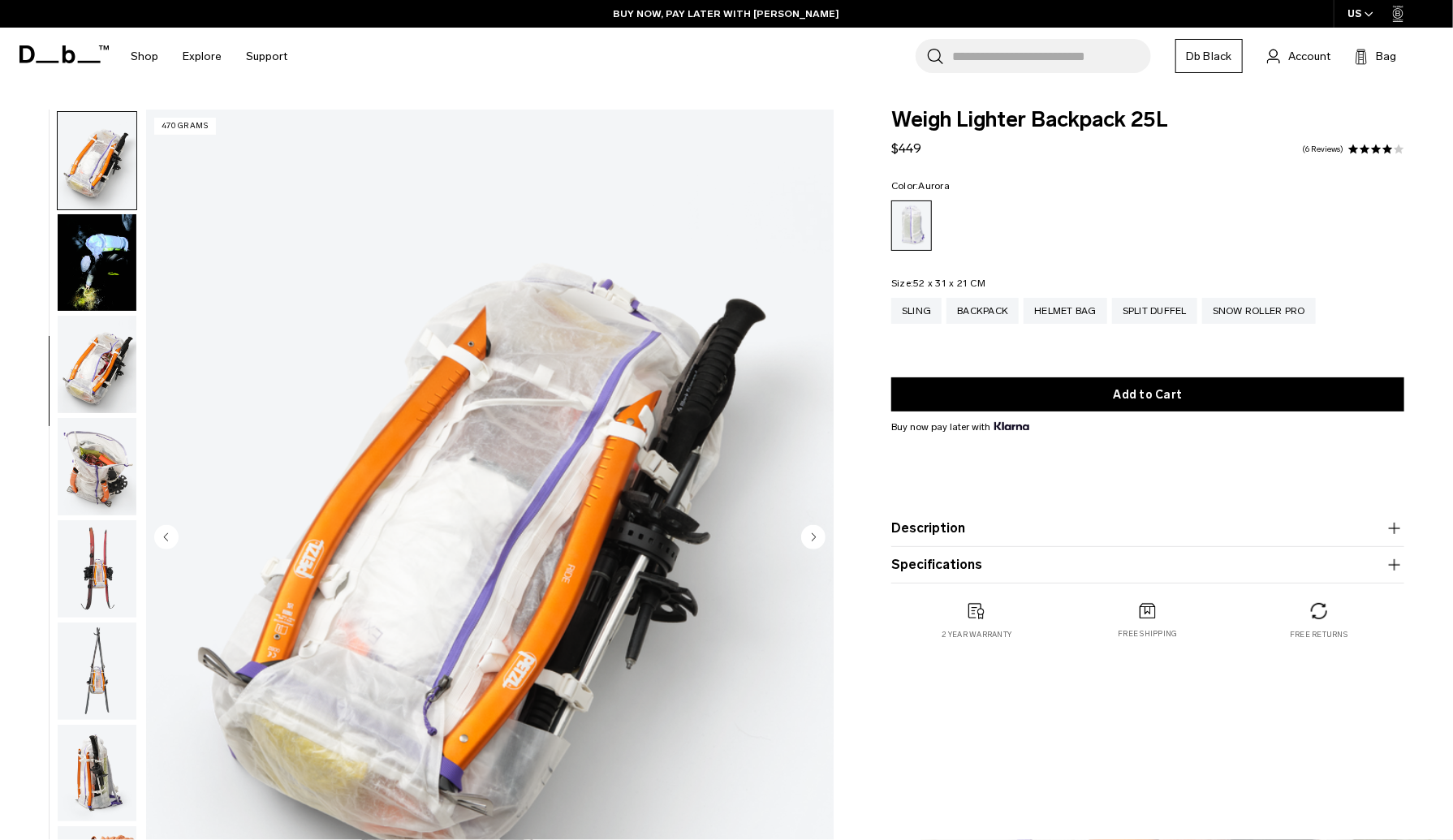
scroll to position [510, 0]
click at [809, 538] on circle "Next slide" at bounding box center [814, 538] width 24 height 24
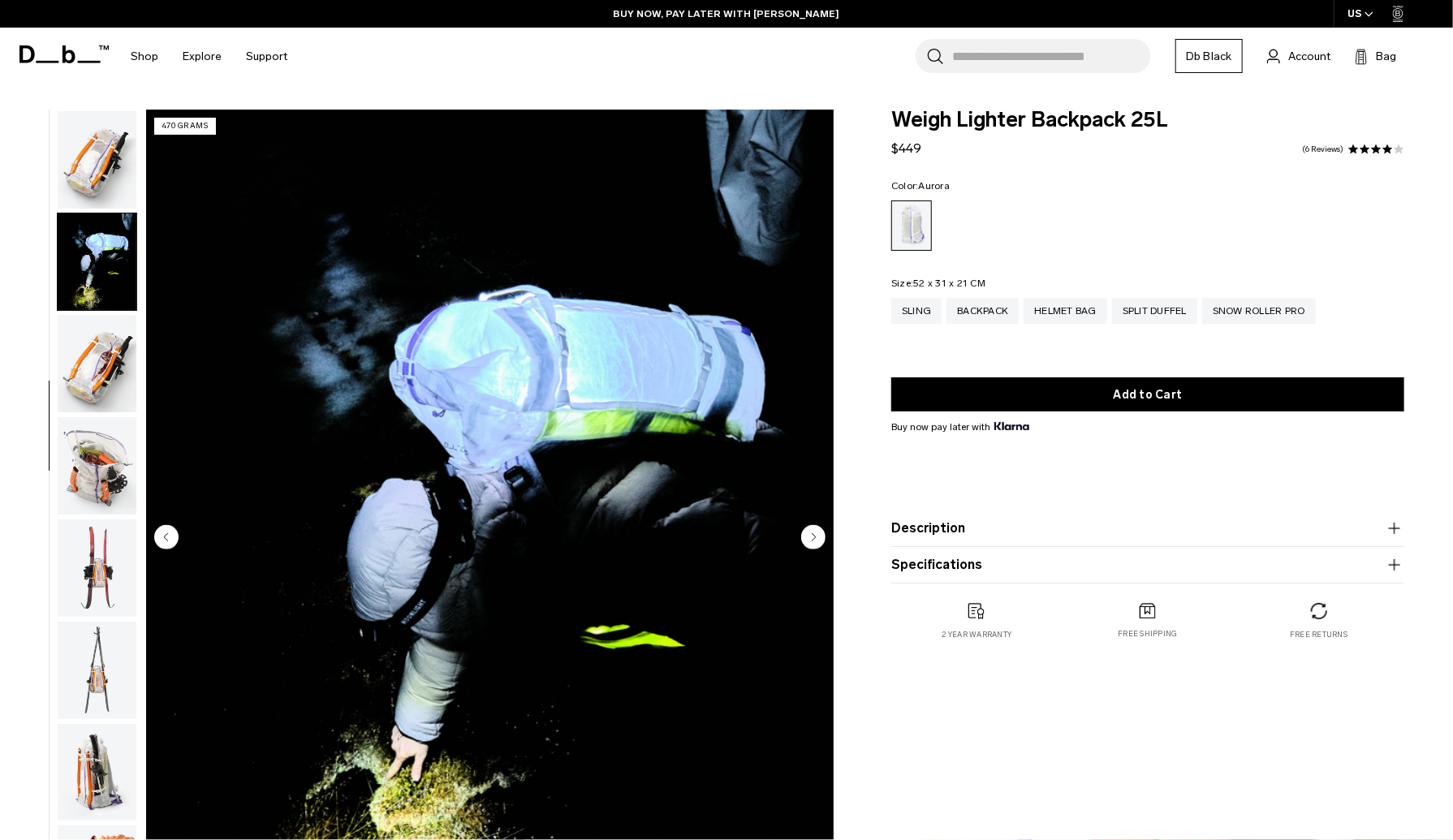
scroll to position [613, 0]
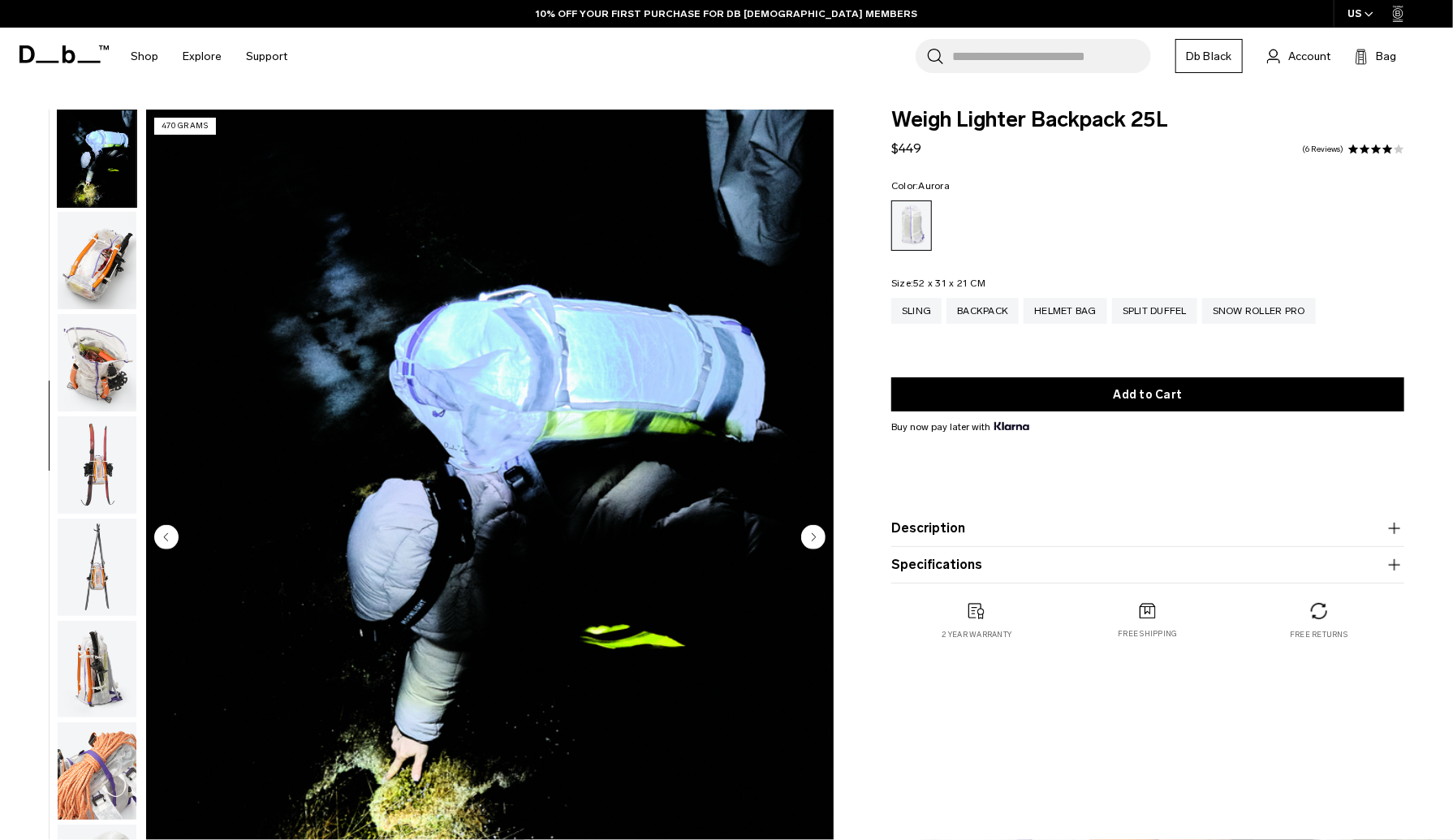
click at [809, 538] on circle "Next slide" at bounding box center [814, 538] width 24 height 24
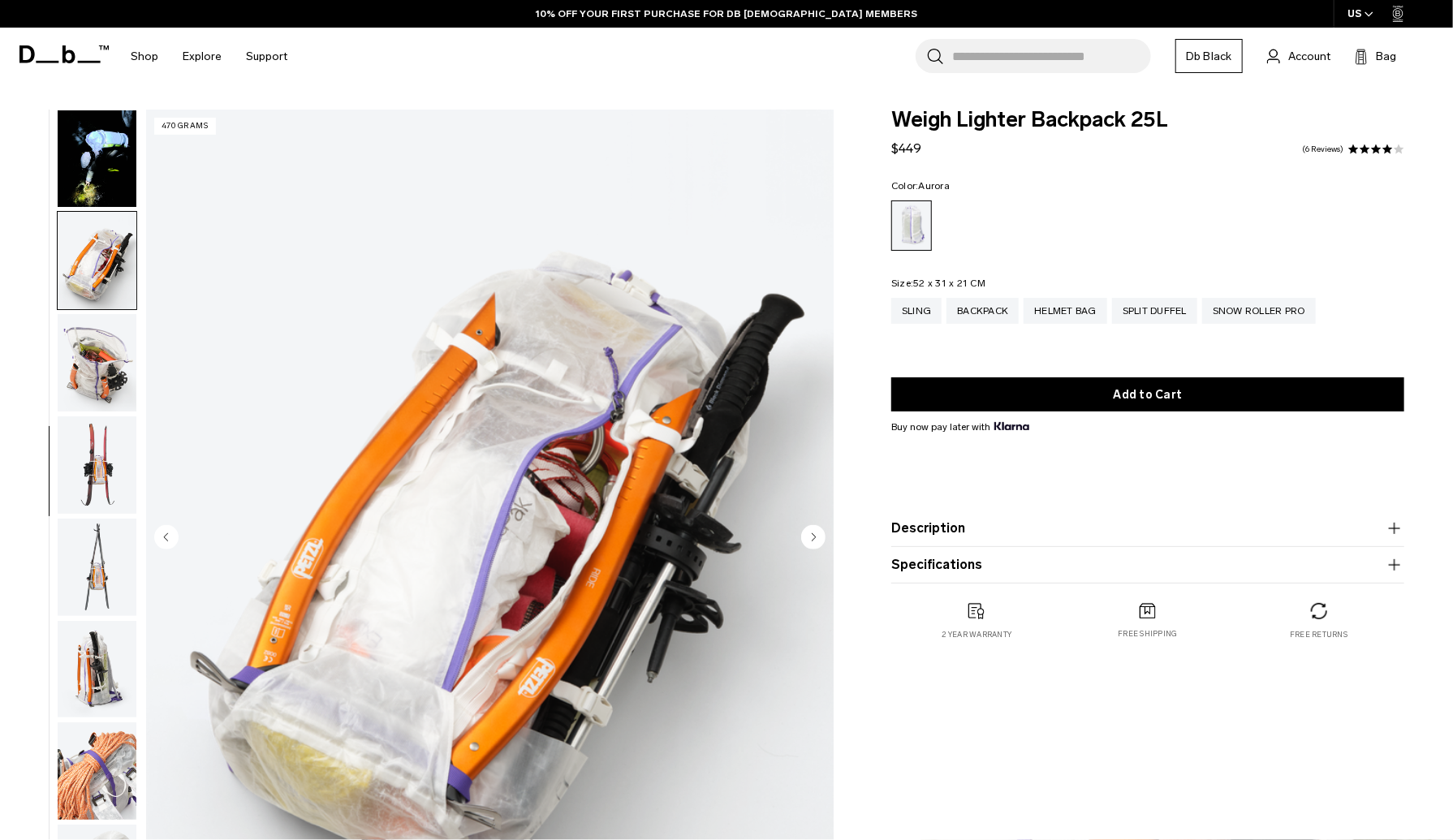
scroll to position [714, 0]
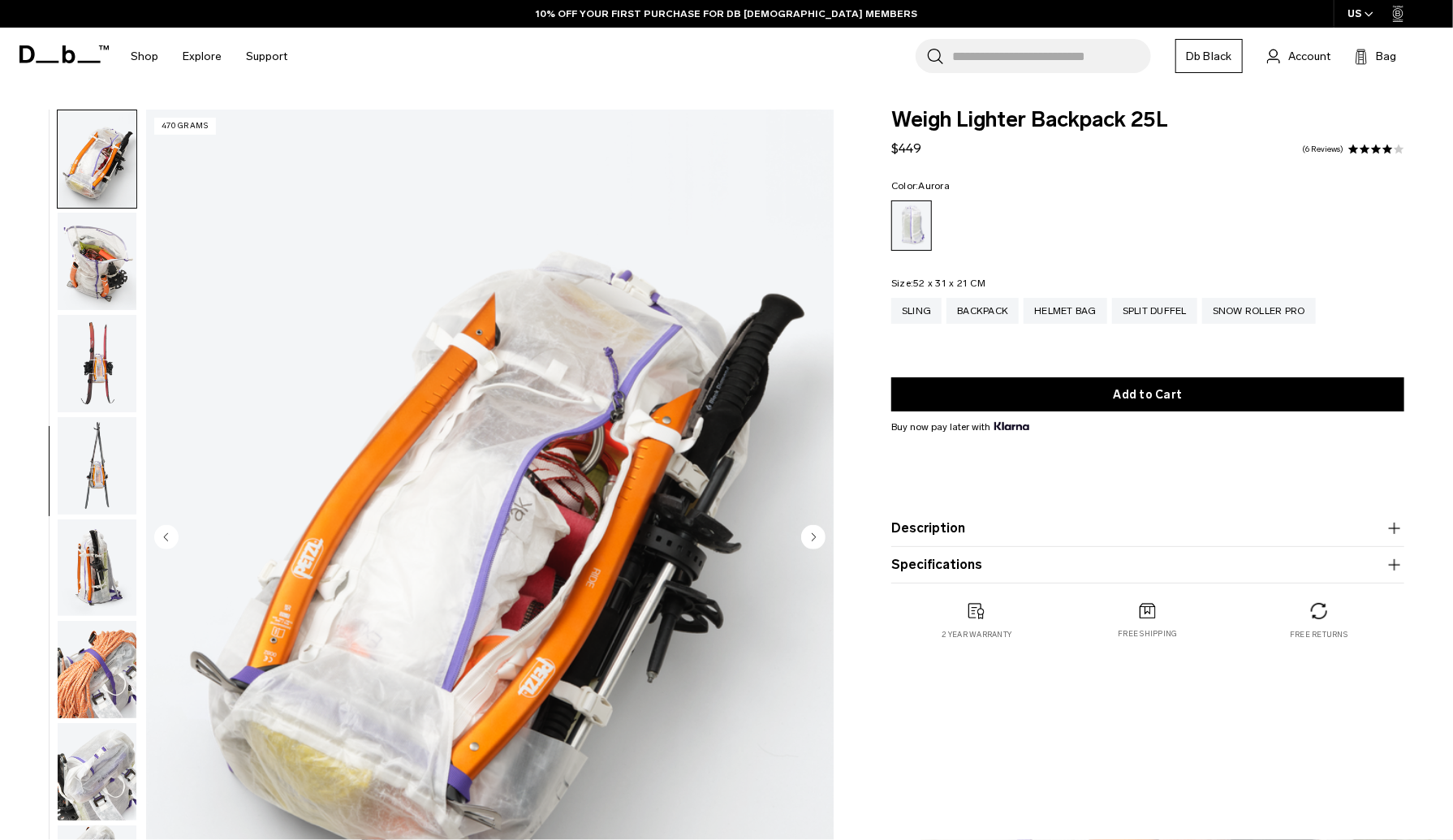
click at [809, 538] on circle "Next slide" at bounding box center [814, 538] width 24 height 24
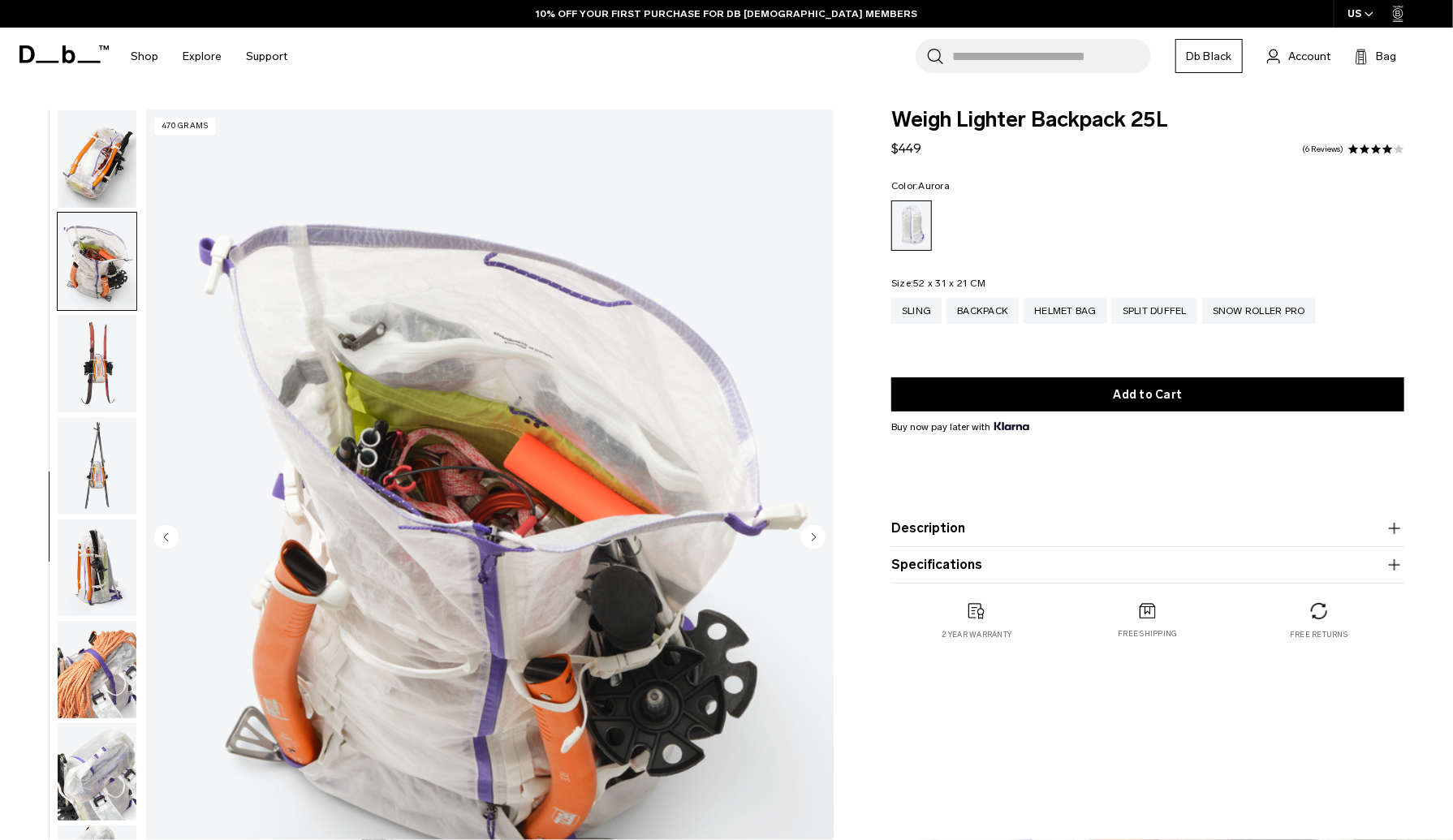
scroll to position [817, 0]
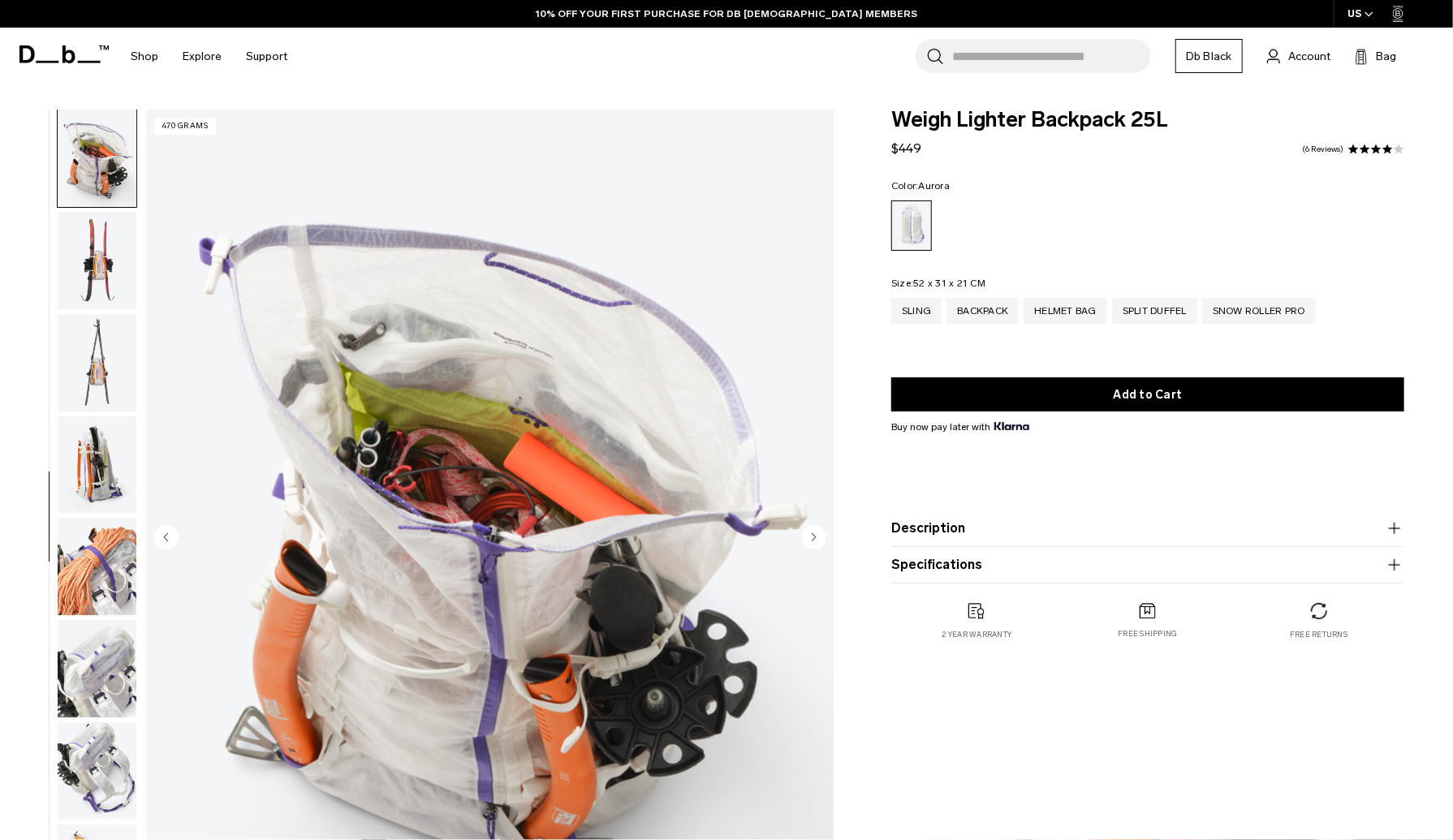
click at [809, 538] on circle "Next slide" at bounding box center [814, 538] width 24 height 24
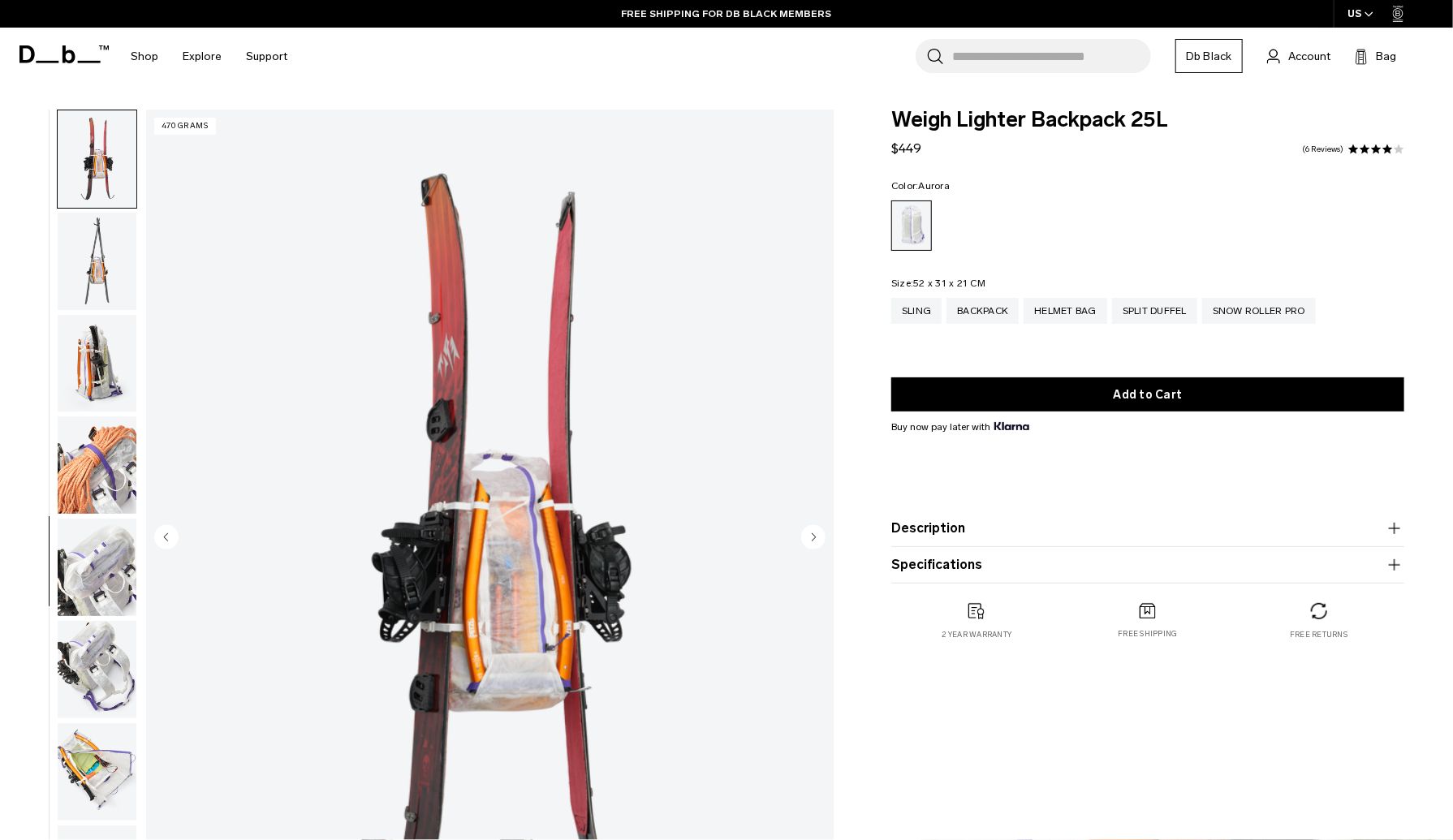
scroll to position [919, 0]
click at [809, 538] on circle "Next slide" at bounding box center [814, 538] width 24 height 24
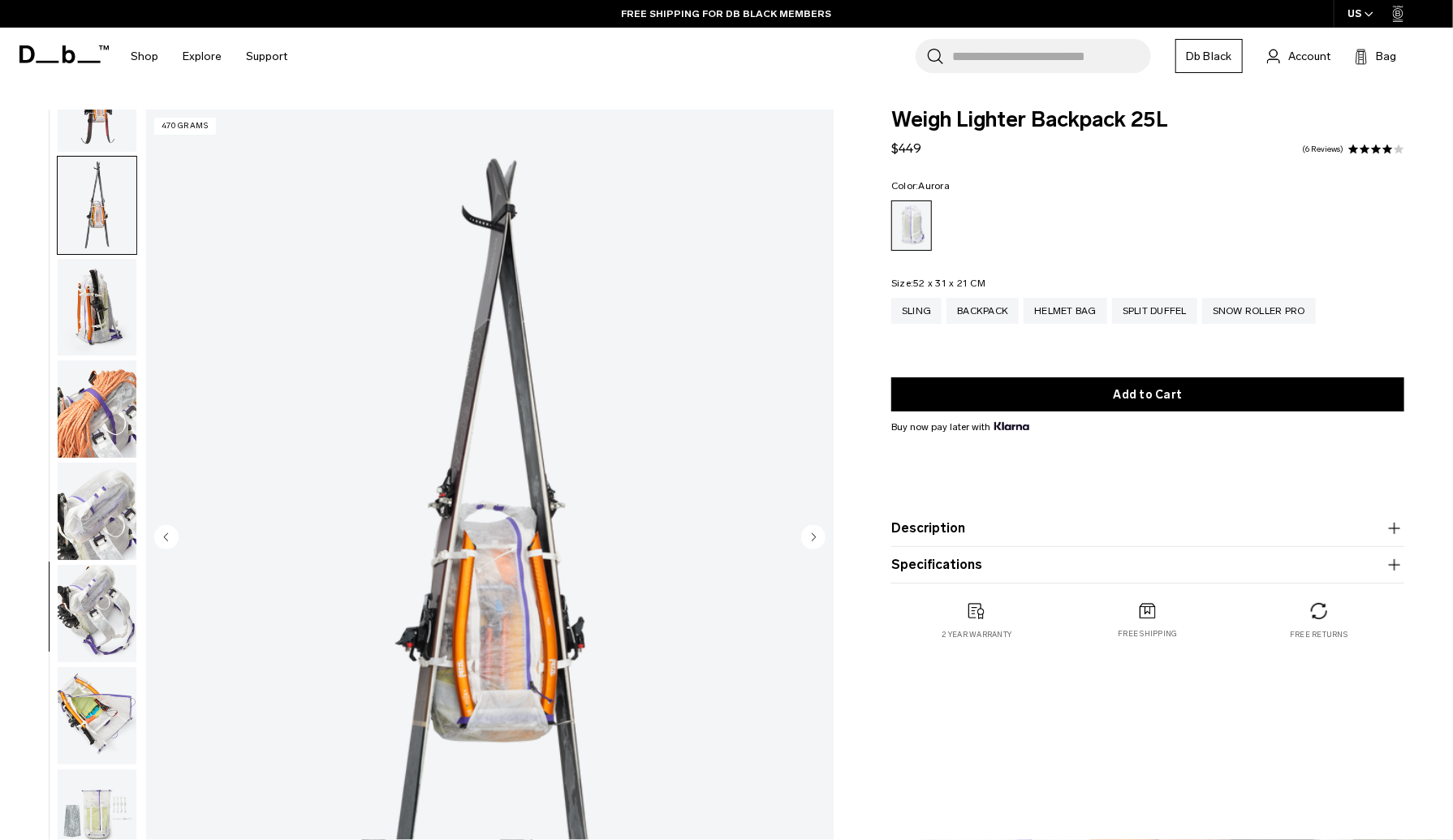
scroll to position [977, 0]
click at [809, 538] on circle "Next slide" at bounding box center [814, 538] width 24 height 24
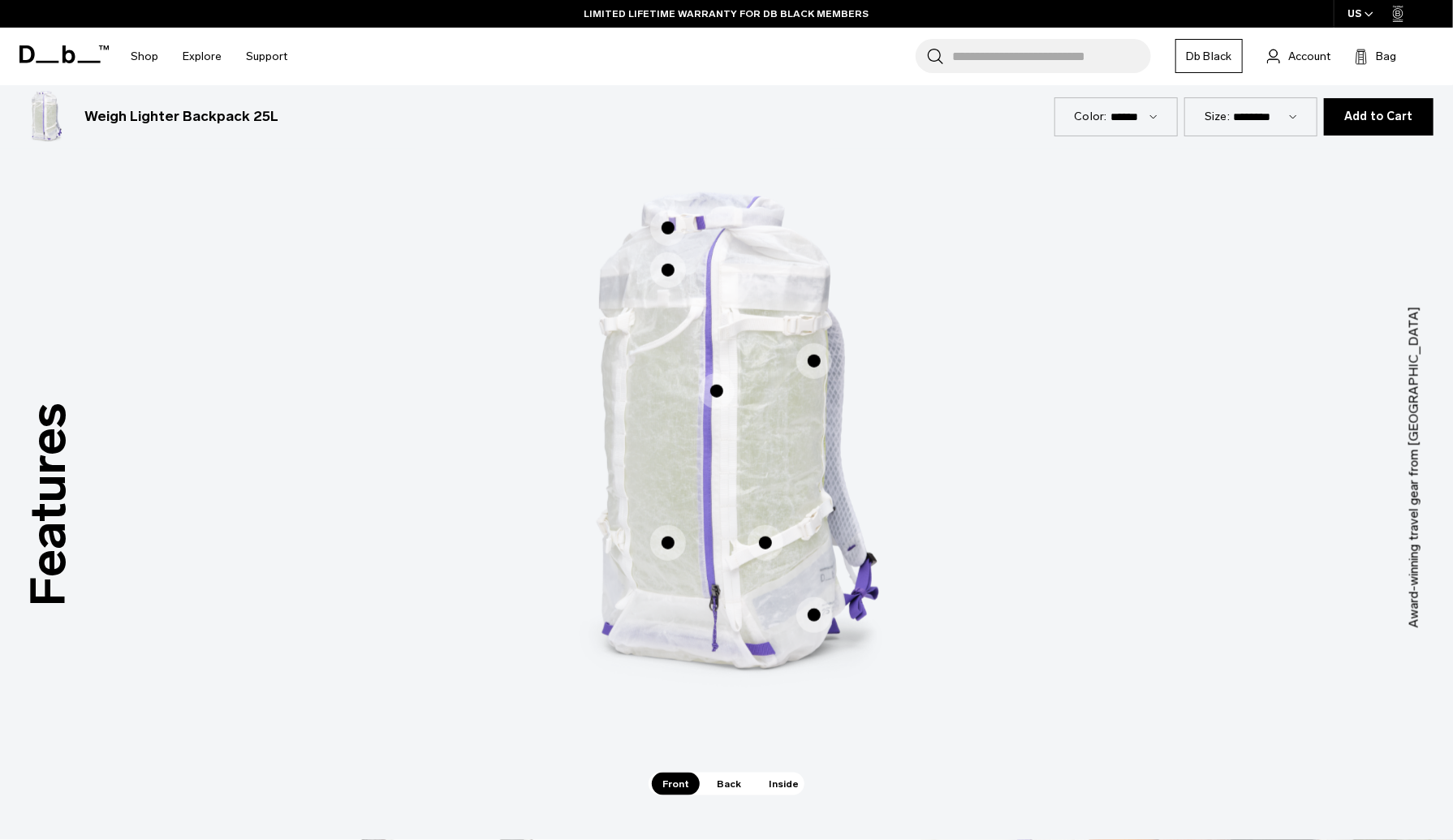
scroll to position [924, 0]
click at [714, 396] on span "1 / 3" at bounding box center [717, 395] width 36 height 36
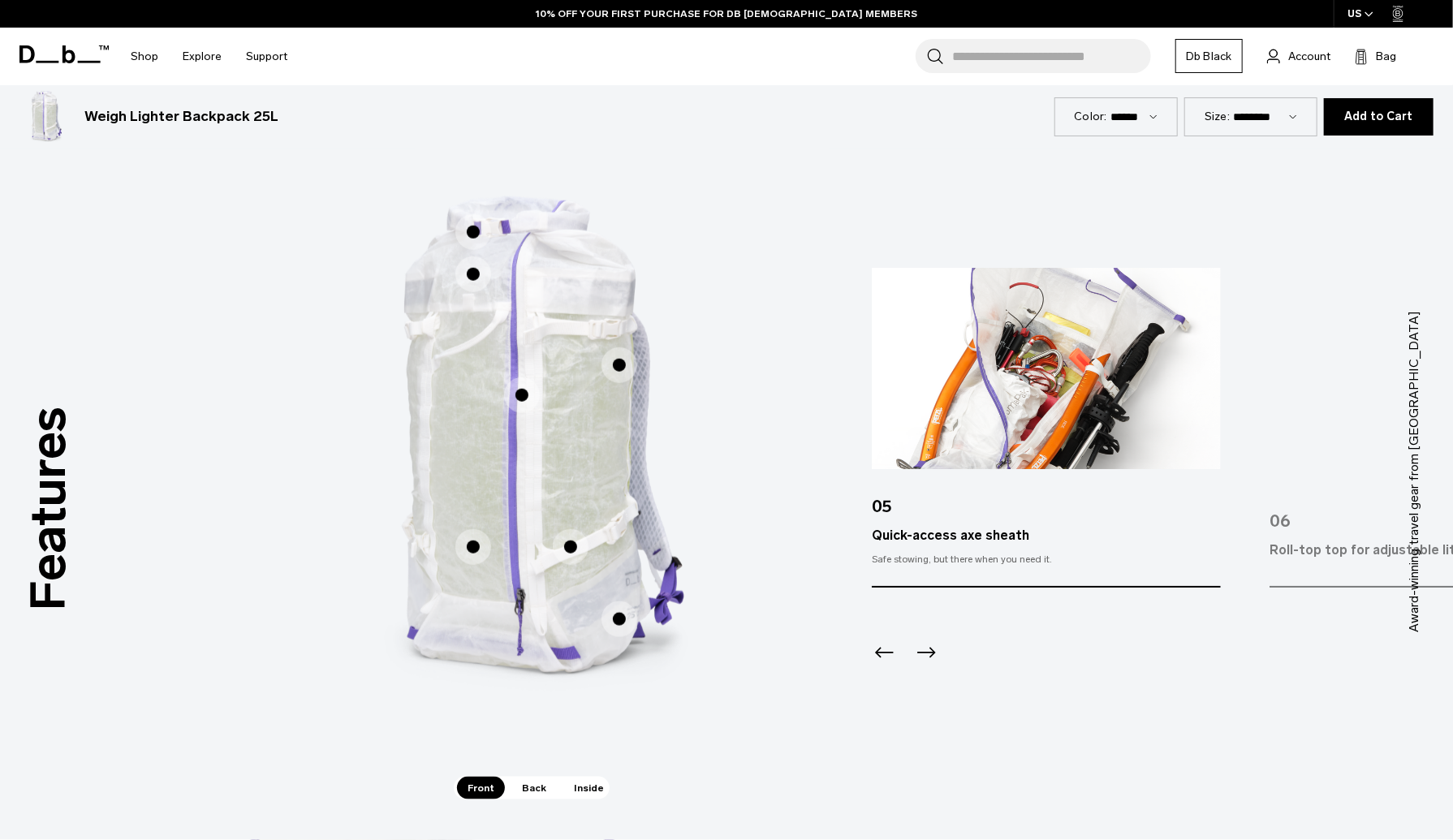
click at [617, 370] on span "1 / 3" at bounding box center [619, 365] width 36 height 36
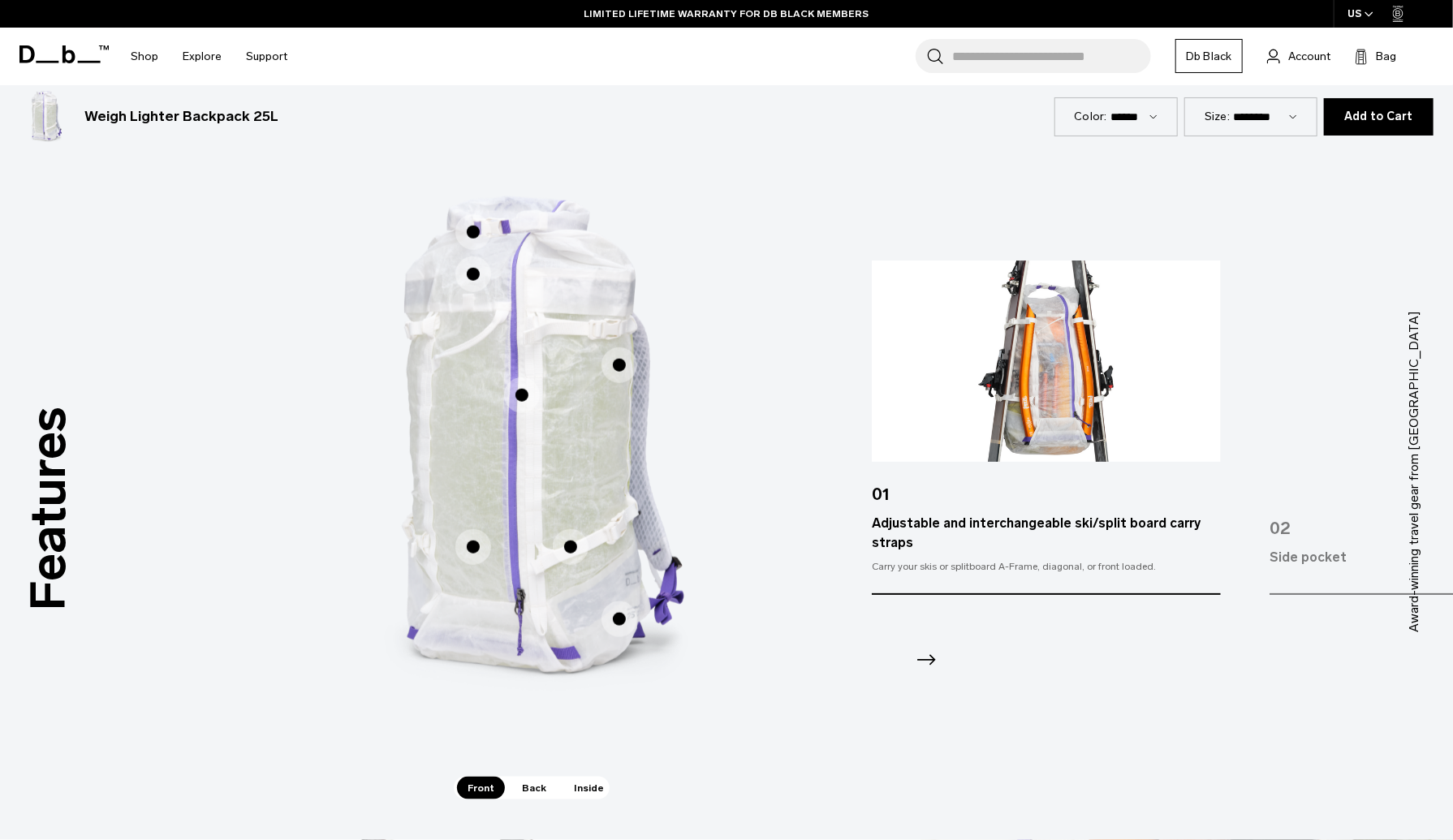
click at [620, 617] on span "1 / 3" at bounding box center [619, 619] width 36 height 36
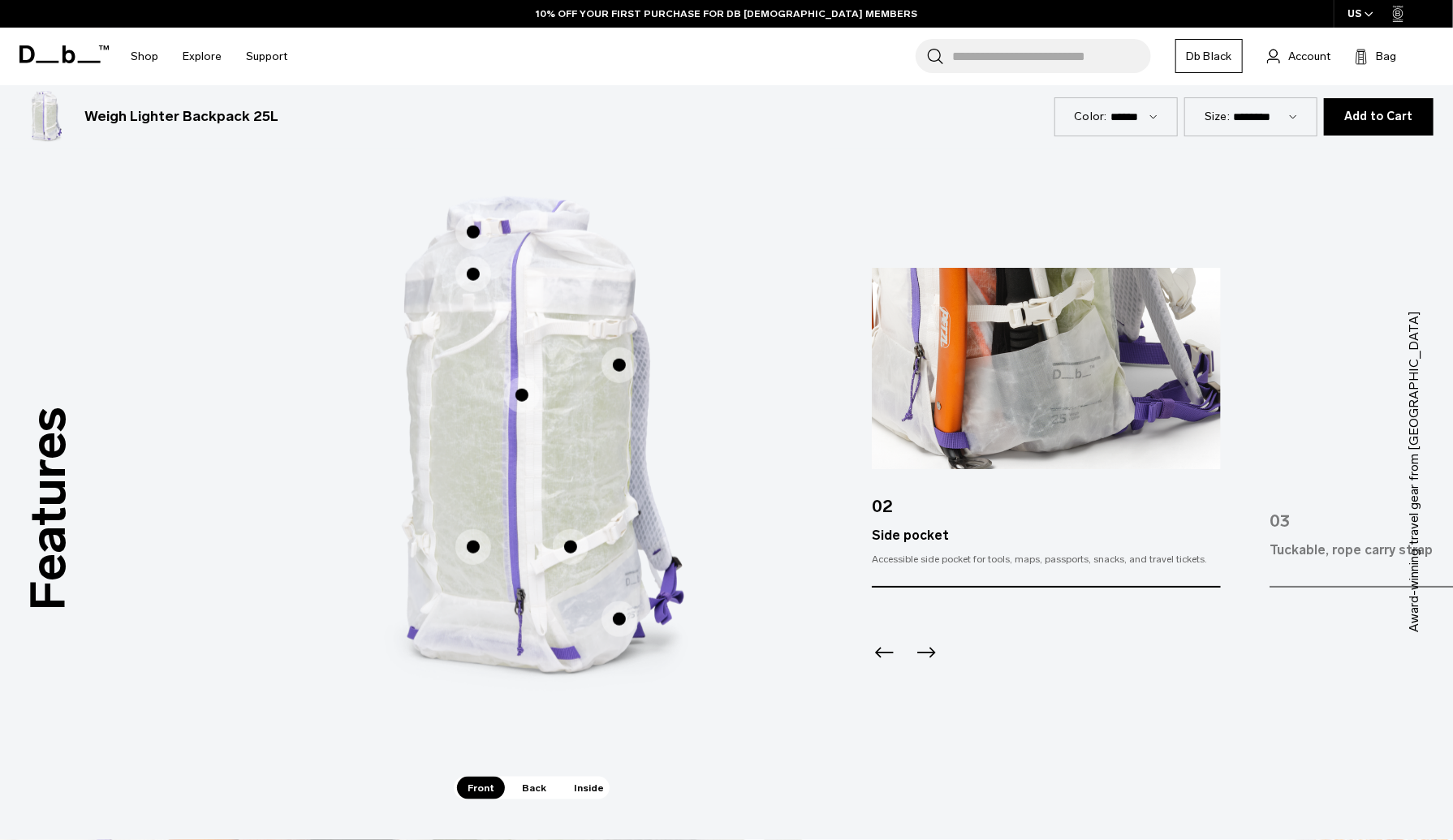
click at [468, 232] on span "1 / 3" at bounding box center [473, 232] width 36 height 36
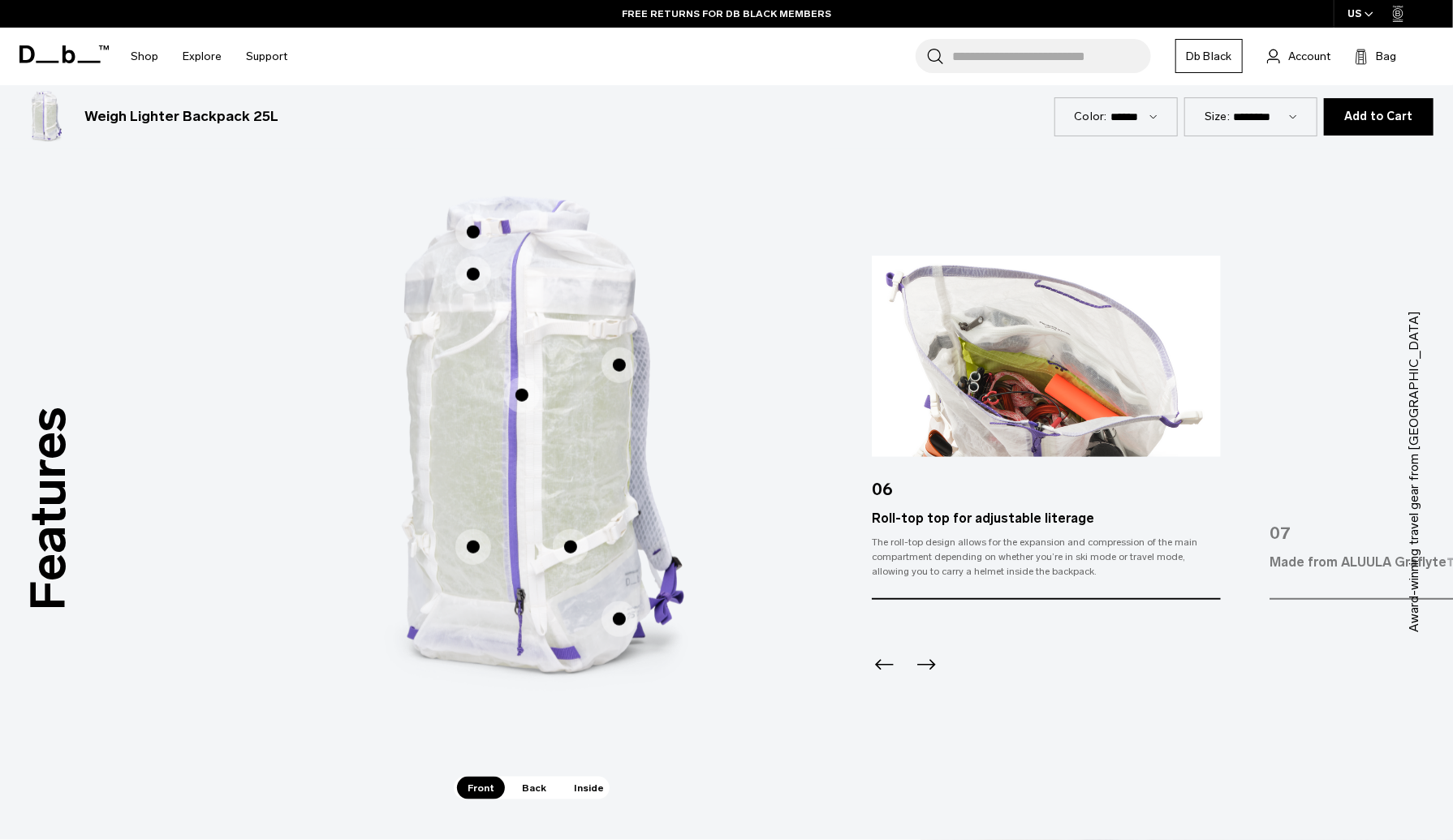
click at [924, 661] on icon "Next slide" at bounding box center [926, 665] width 26 height 26
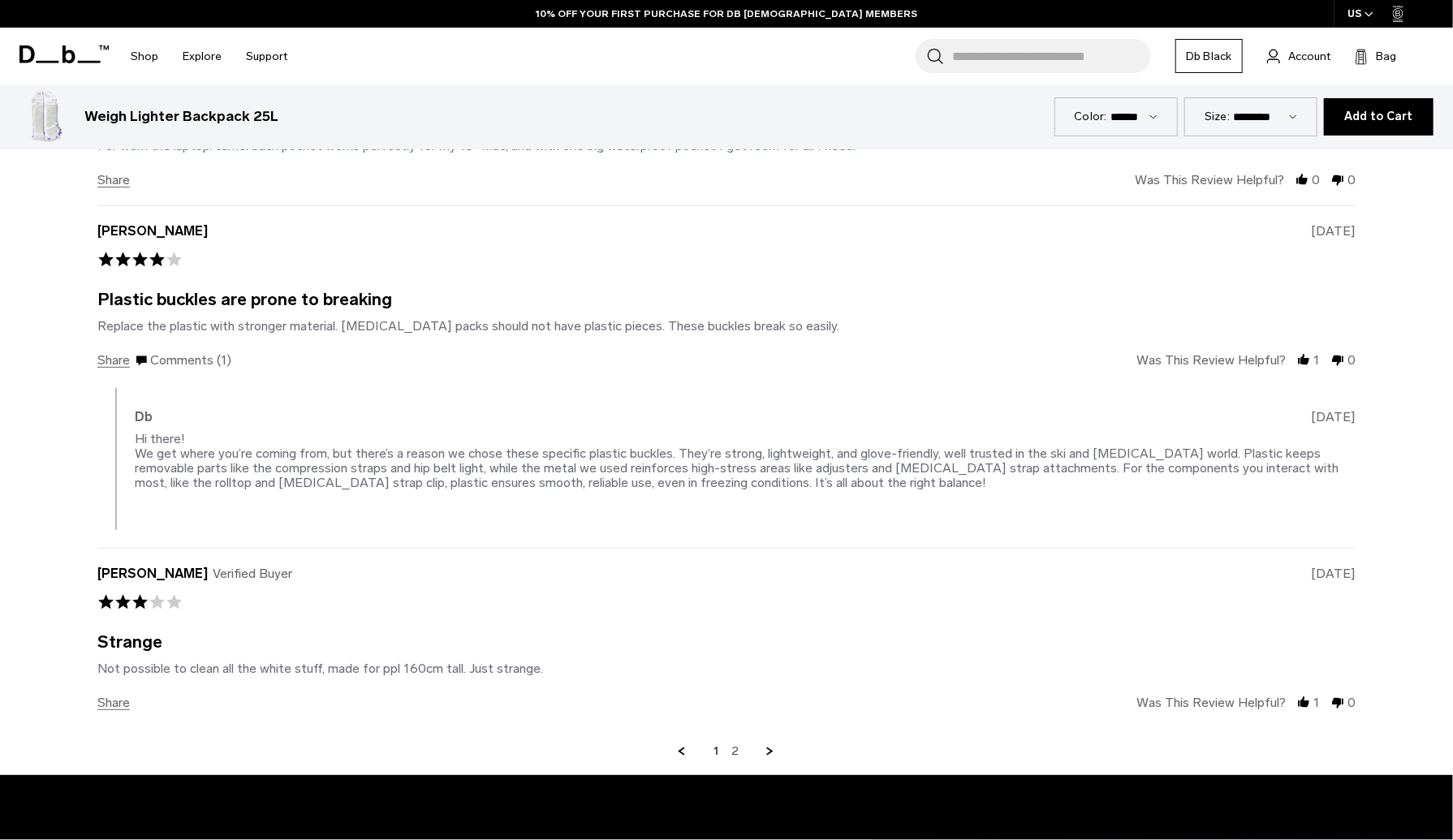
scroll to position [3780, 0]
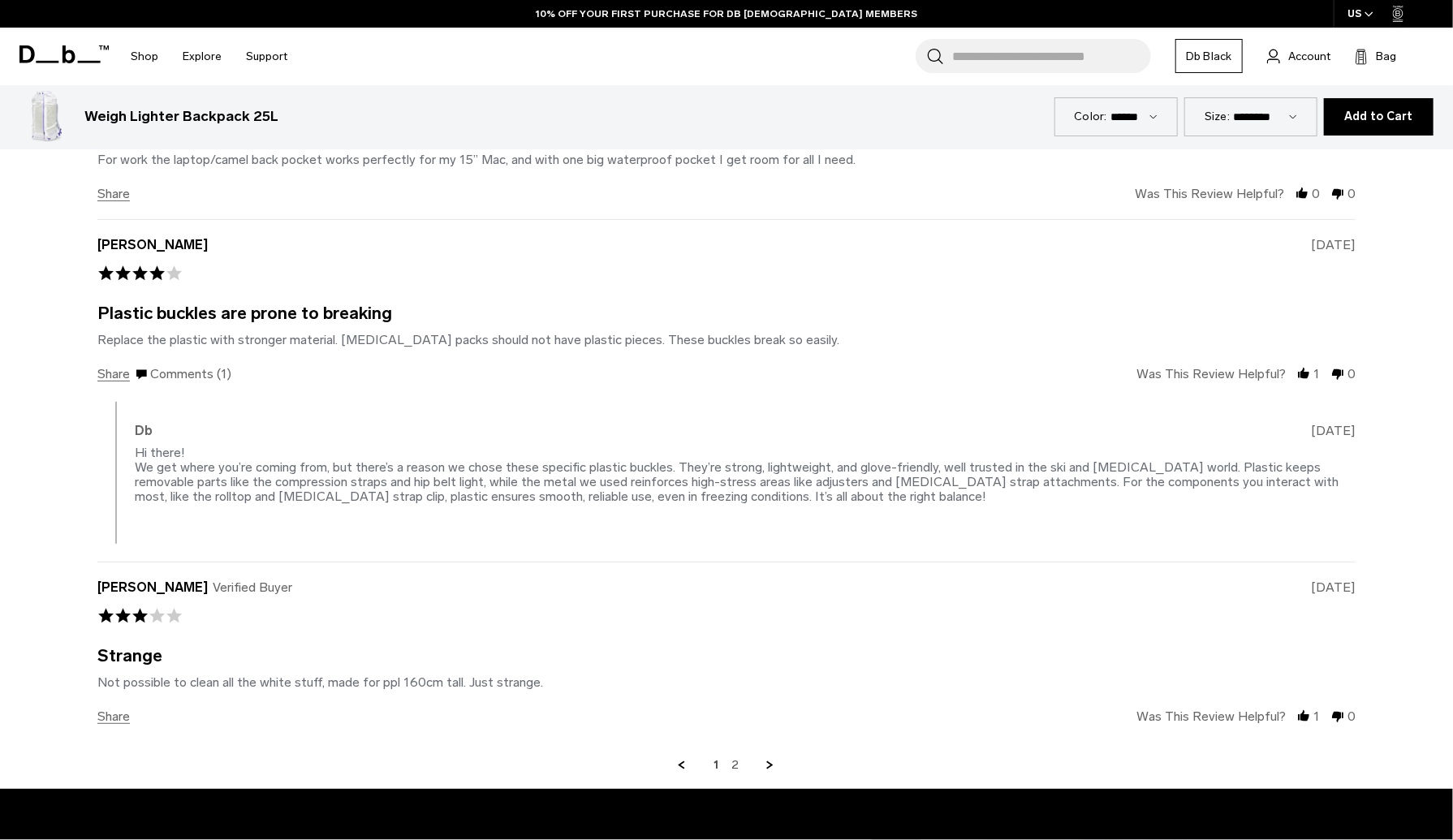
click at [760, 761] on div "1 2" at bounding box center [726, 766] width 1259 height 15
click at [768, 759] on link "Next Page" at bounding box center [772, 766] width 15 height 15
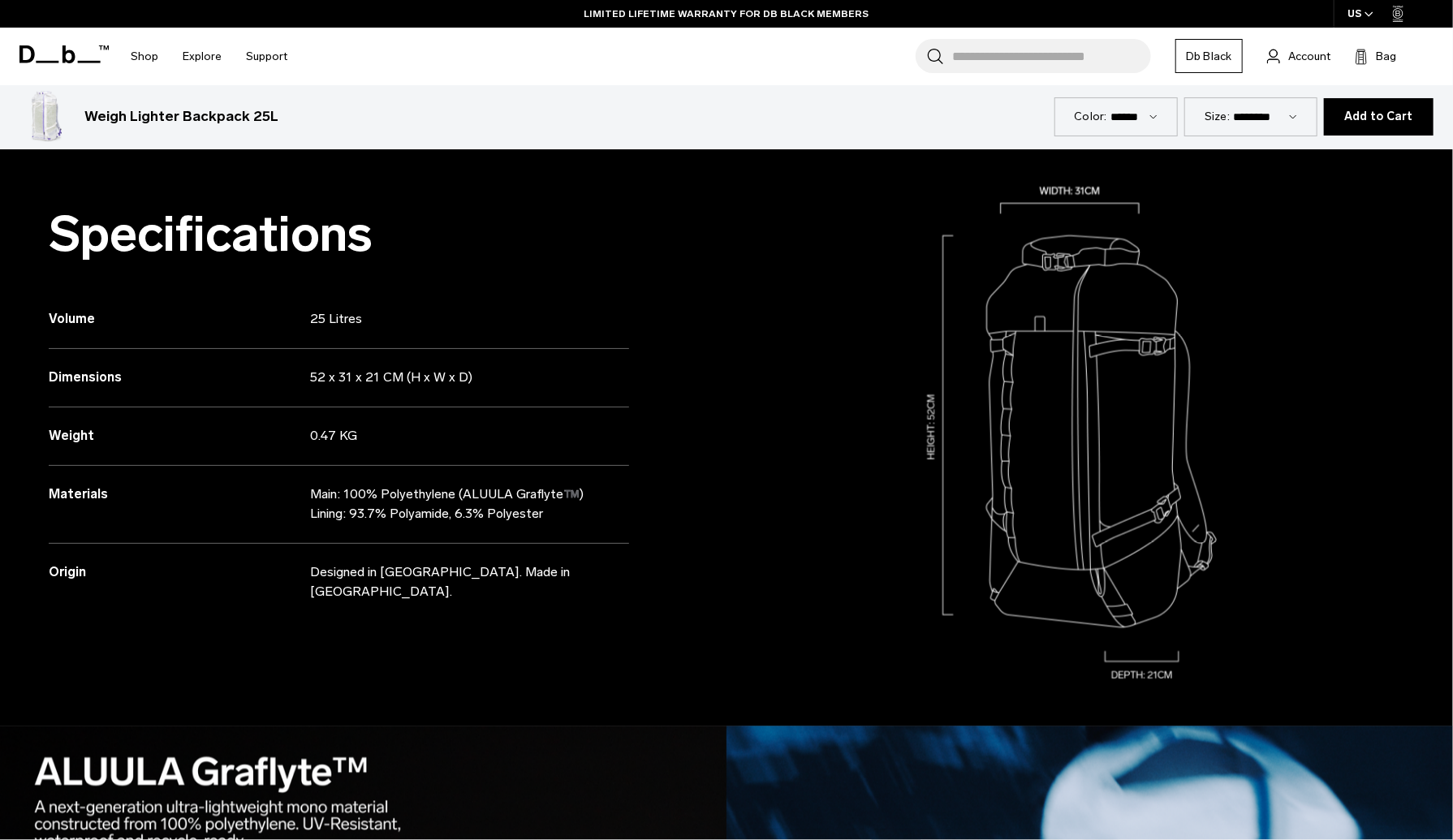
scroll to position [1641, 0]
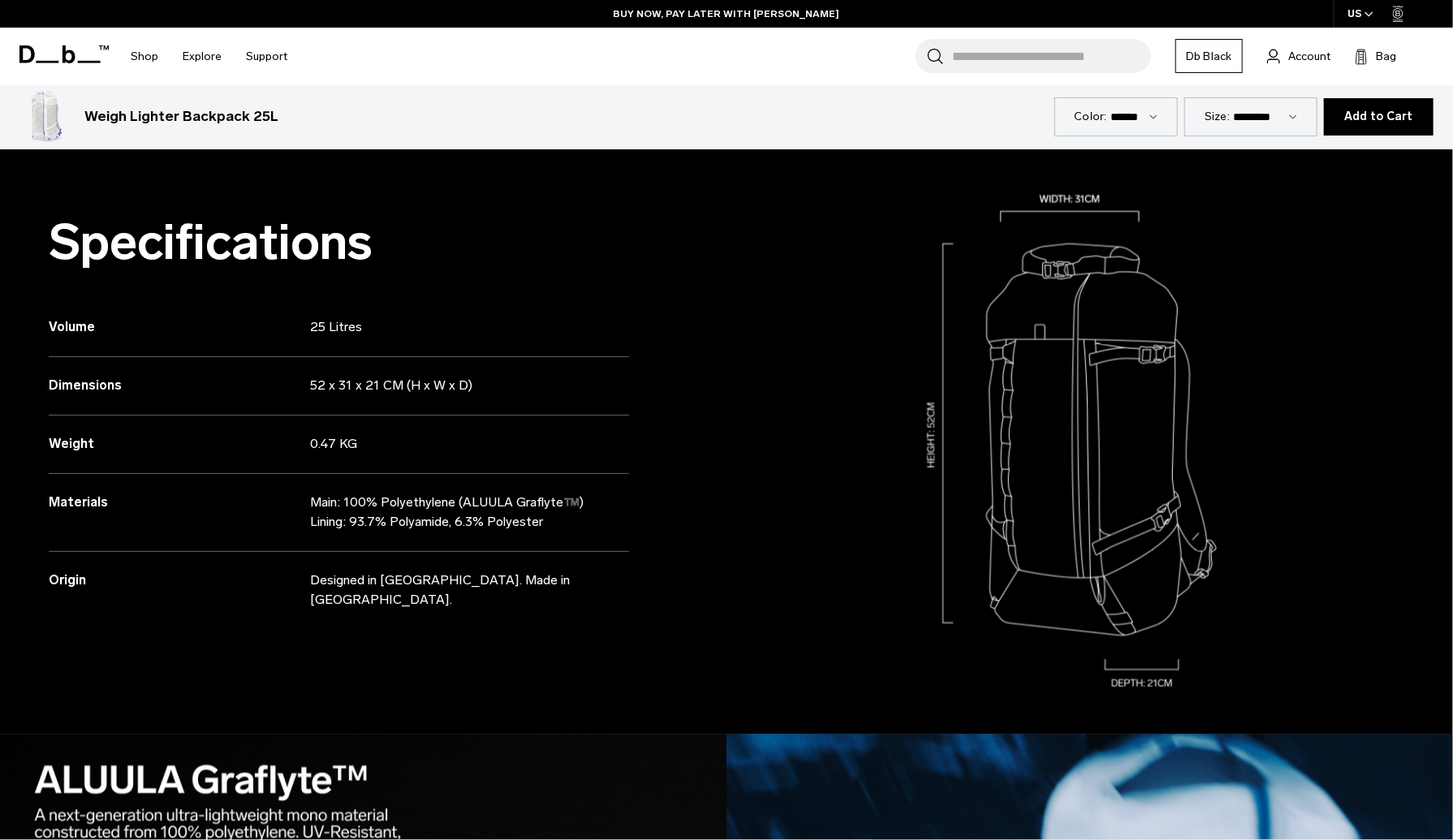
drag, startPoint x: 461, startPoint y: 502, endPoint x: 558, endPoint y: 506, distance: 97.1
click at [558, 506] on p "Main: 100% Polyethylene (ALUULA Graflyte™️) Lining: 93.7% Polyamide, 6.3% Polye…" at bounding box center [455, 512] width 291 height 39
copy p "ALUULA Graflyte"
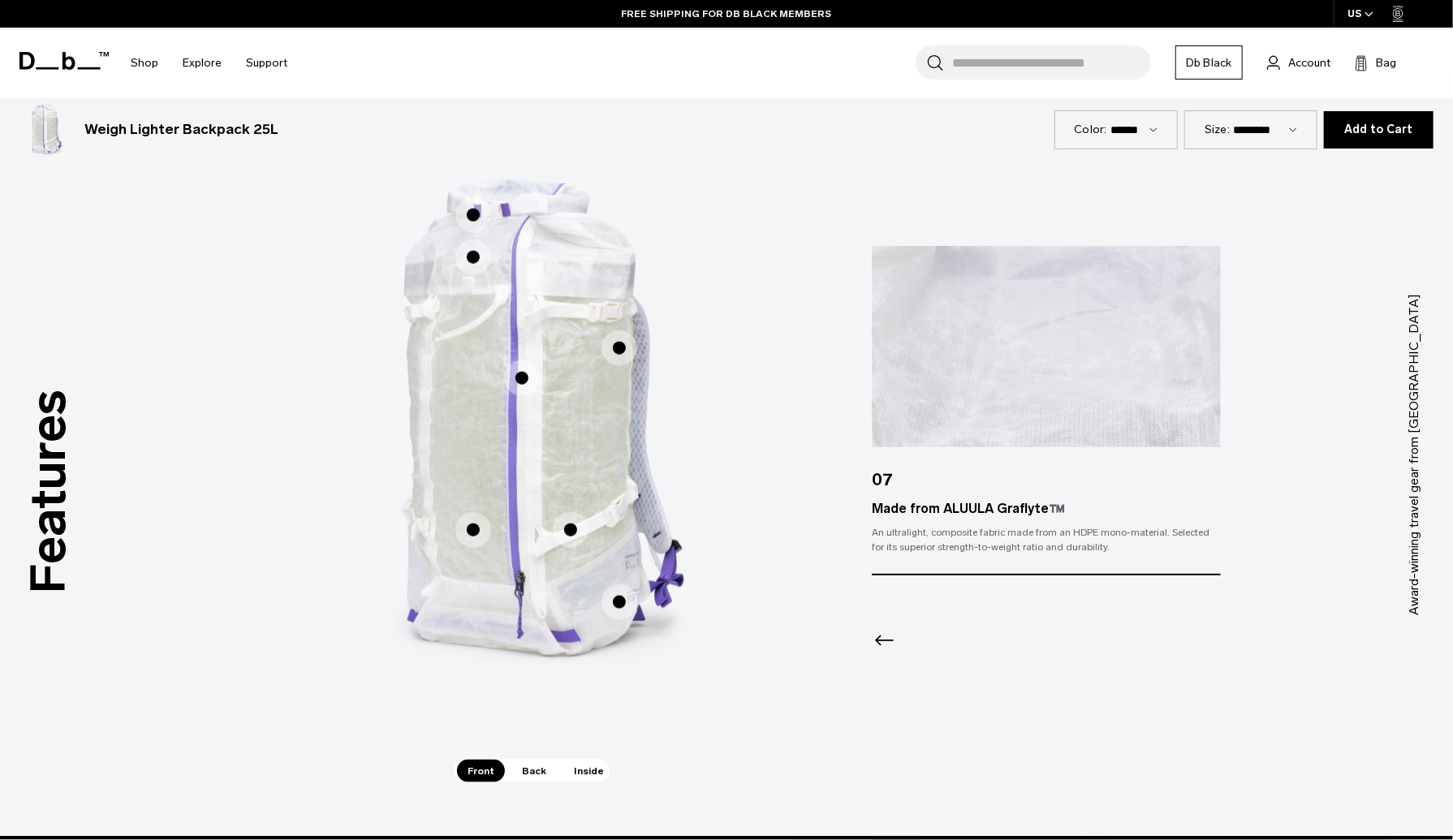
scroll to position [950, 0]
